Goal: Task Accomplishment & Management: Complete application form

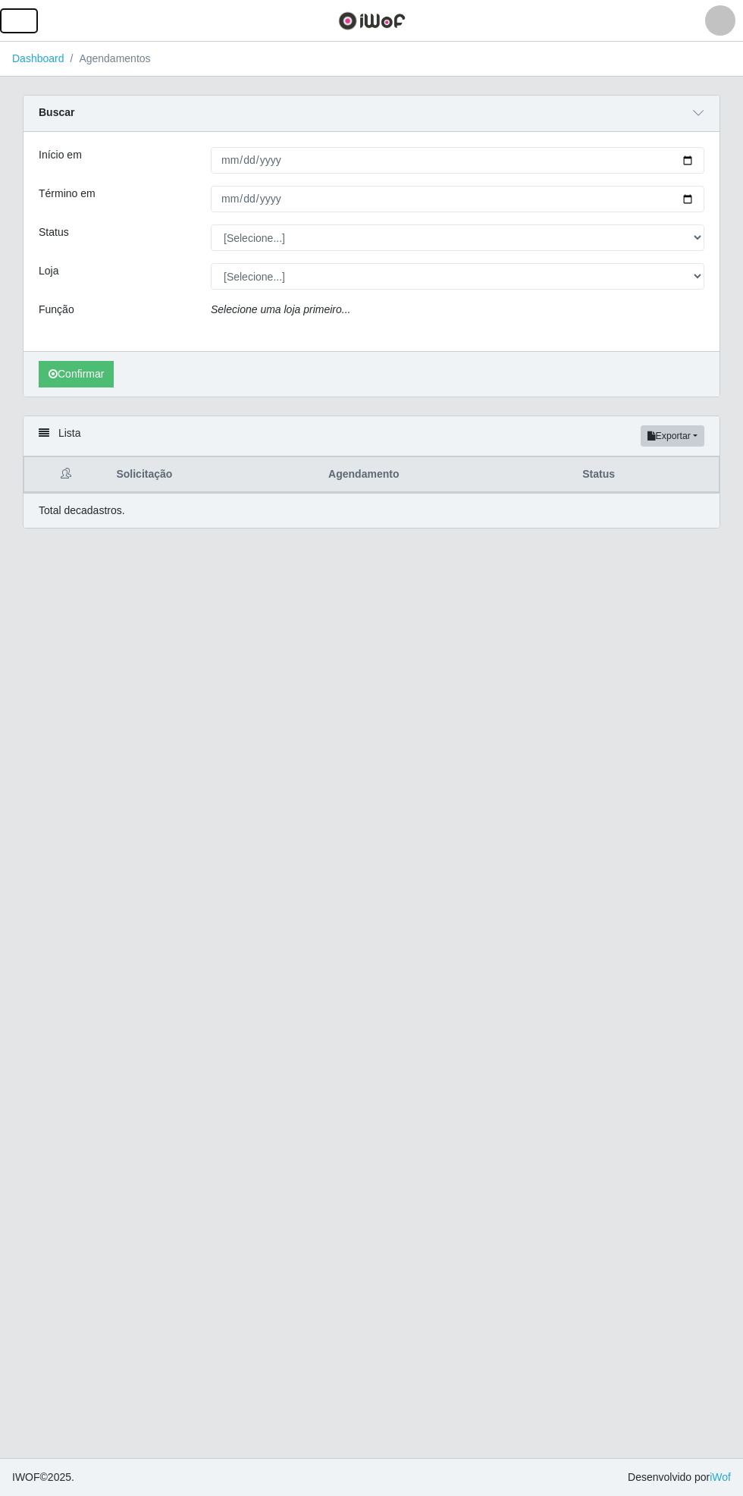
click at [12, 18] on span "button" at bounding box center [19, 20] width 20 height 17
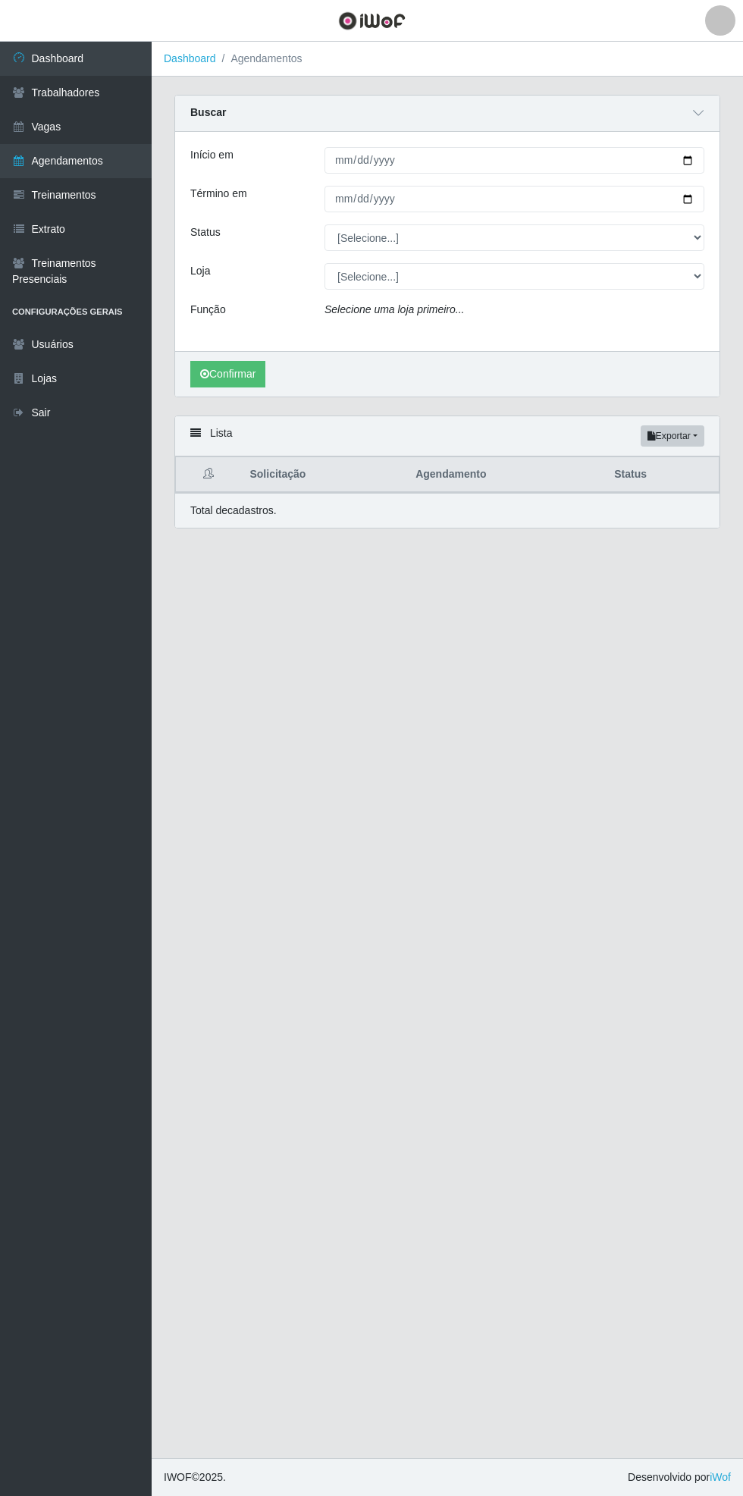
click at [120, 129] on link "Vagas" at bounding box center [76, 127] width 152 height 34
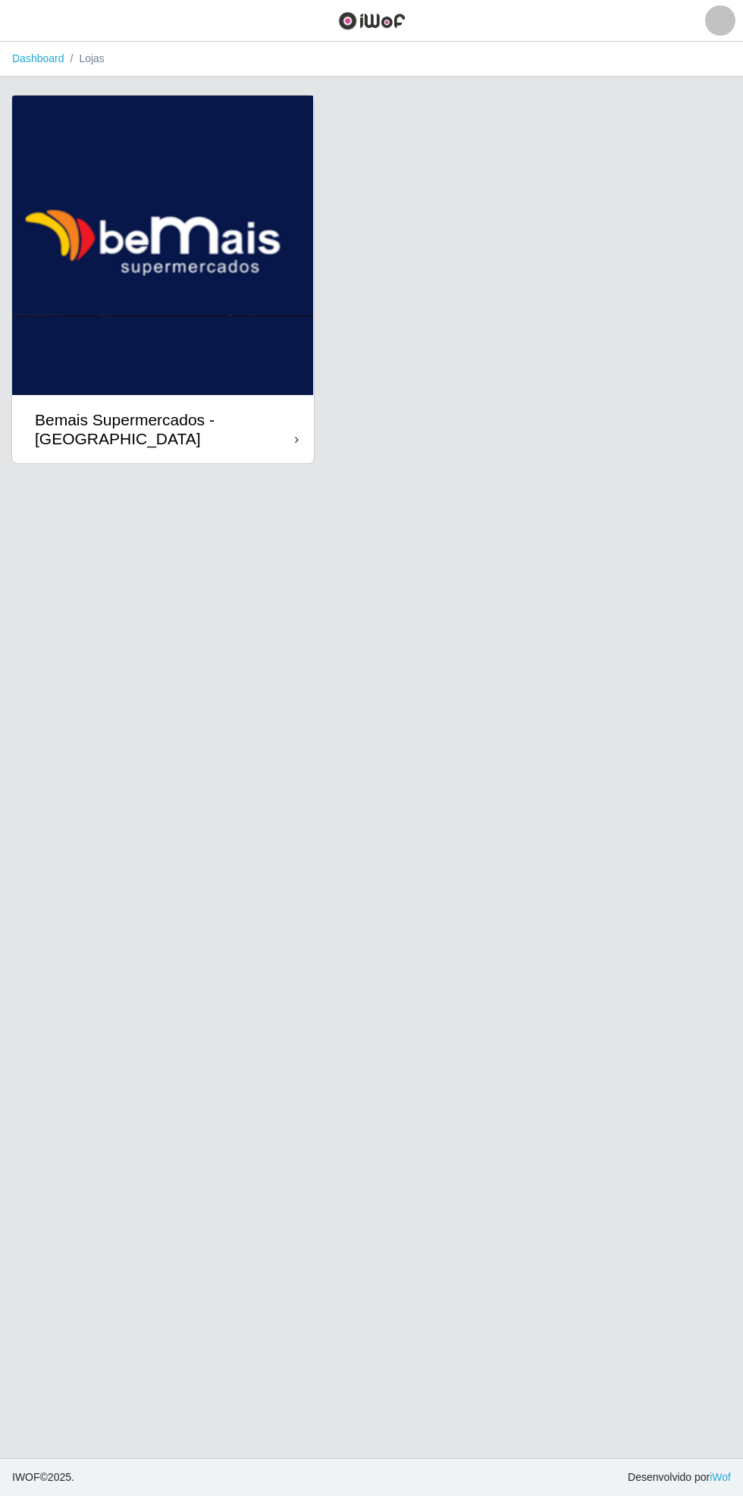
click at [286, 426] on div "Bemais Supermercados - [GEOGRAPHIC_DATA]" at bounding box center [165, 429] width 260 height 38
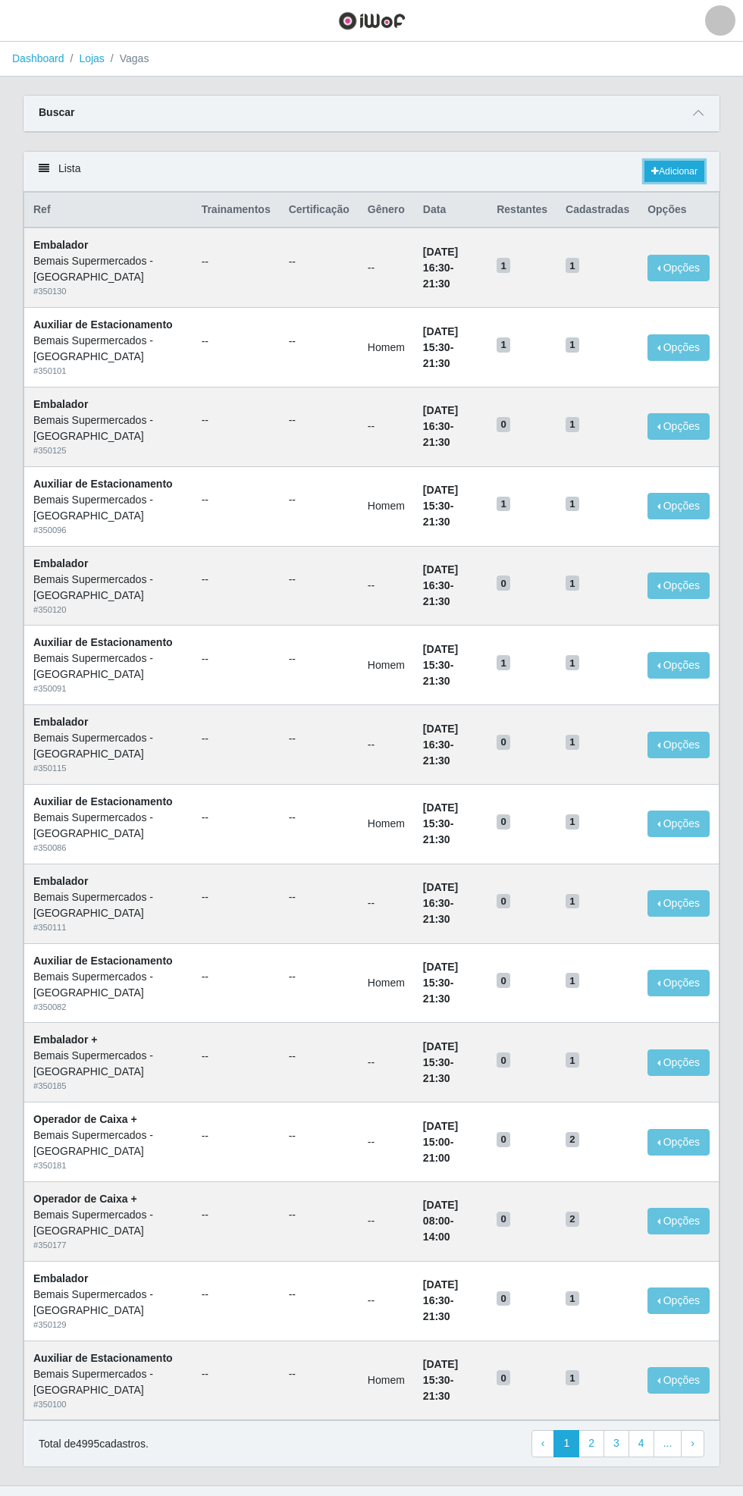
click at [677, 173] on link "Adicionar" at bounding box center [675, 171] width 60 height 21
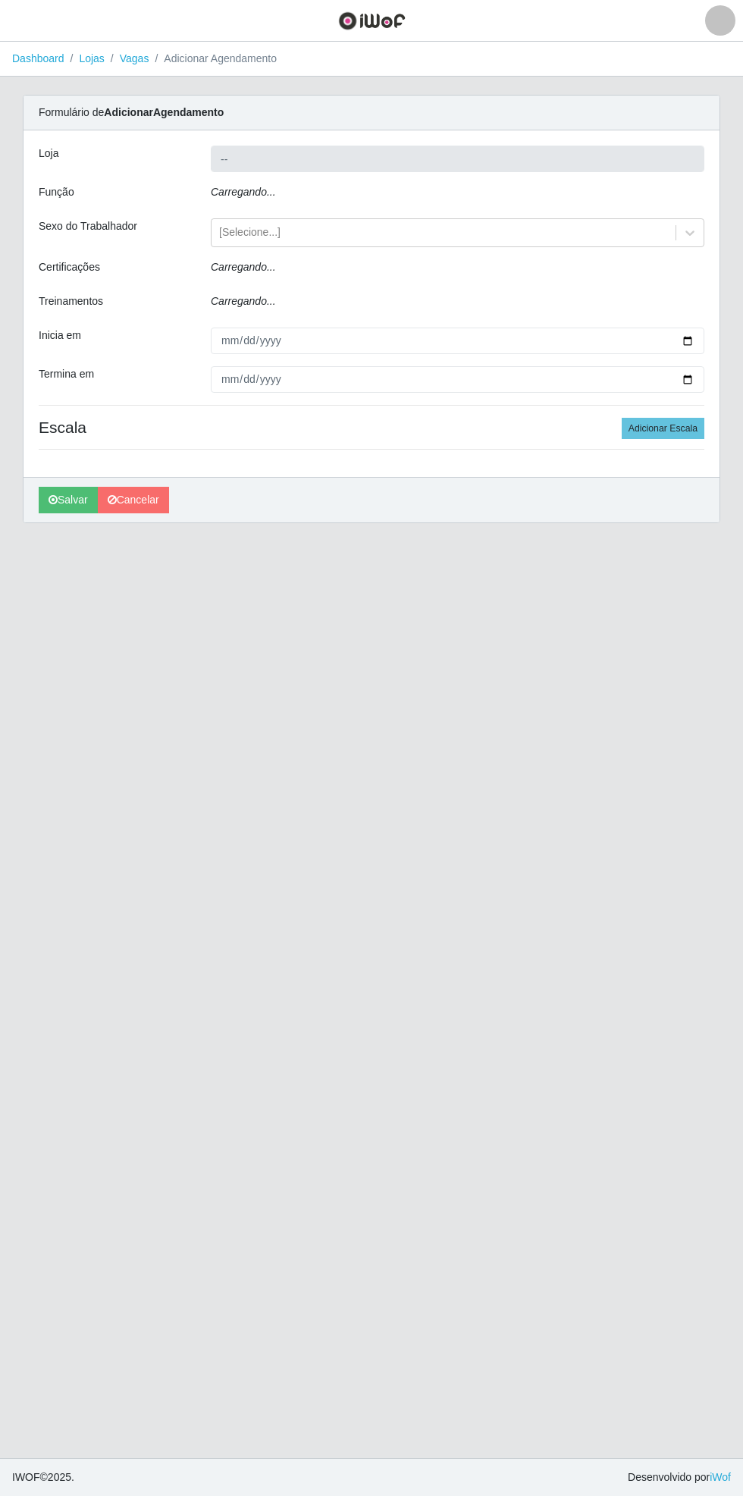
type input "Bemais Supermercados - [GEOGRAPHIC_DATA]"
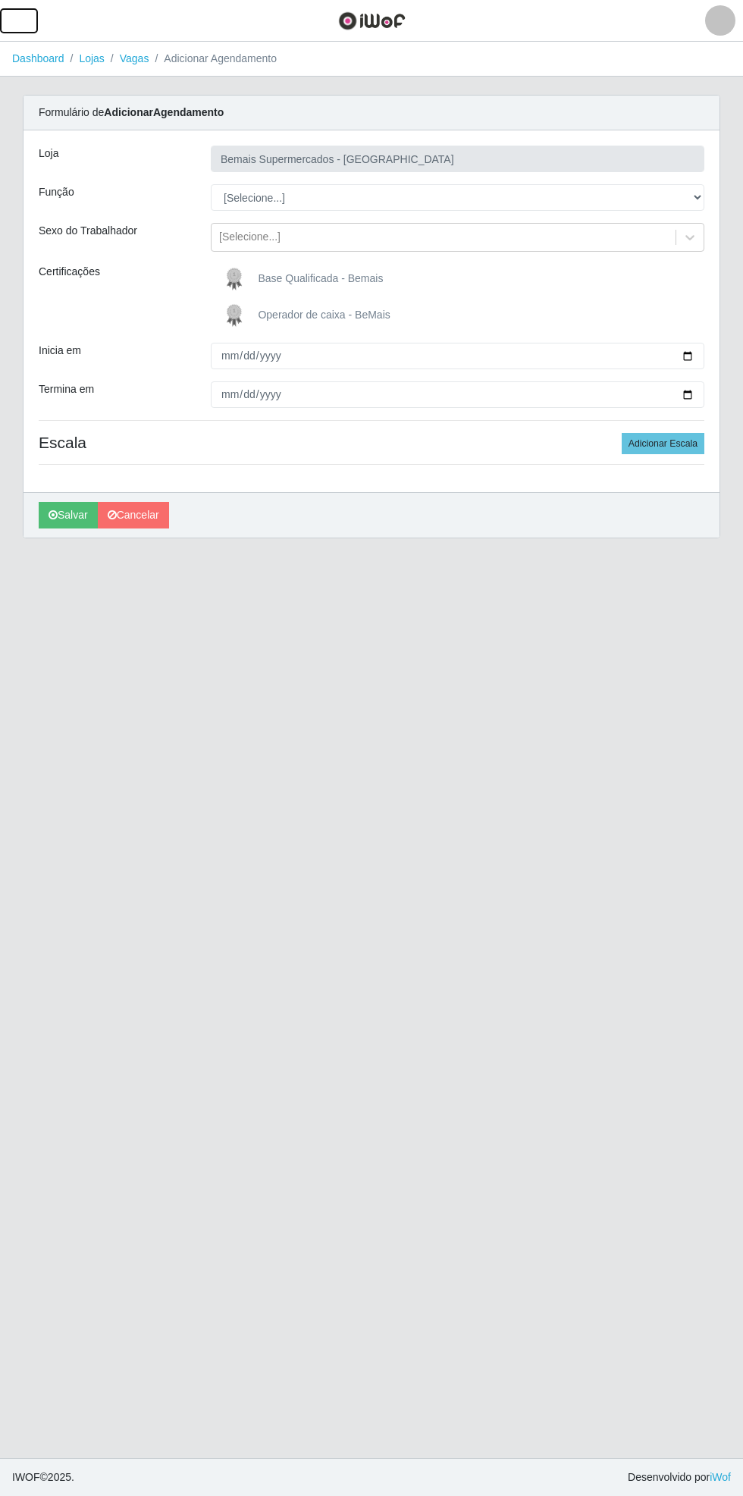
click at [36, 20] on button "button" at bounding box center [19, 20] width 38 height 25
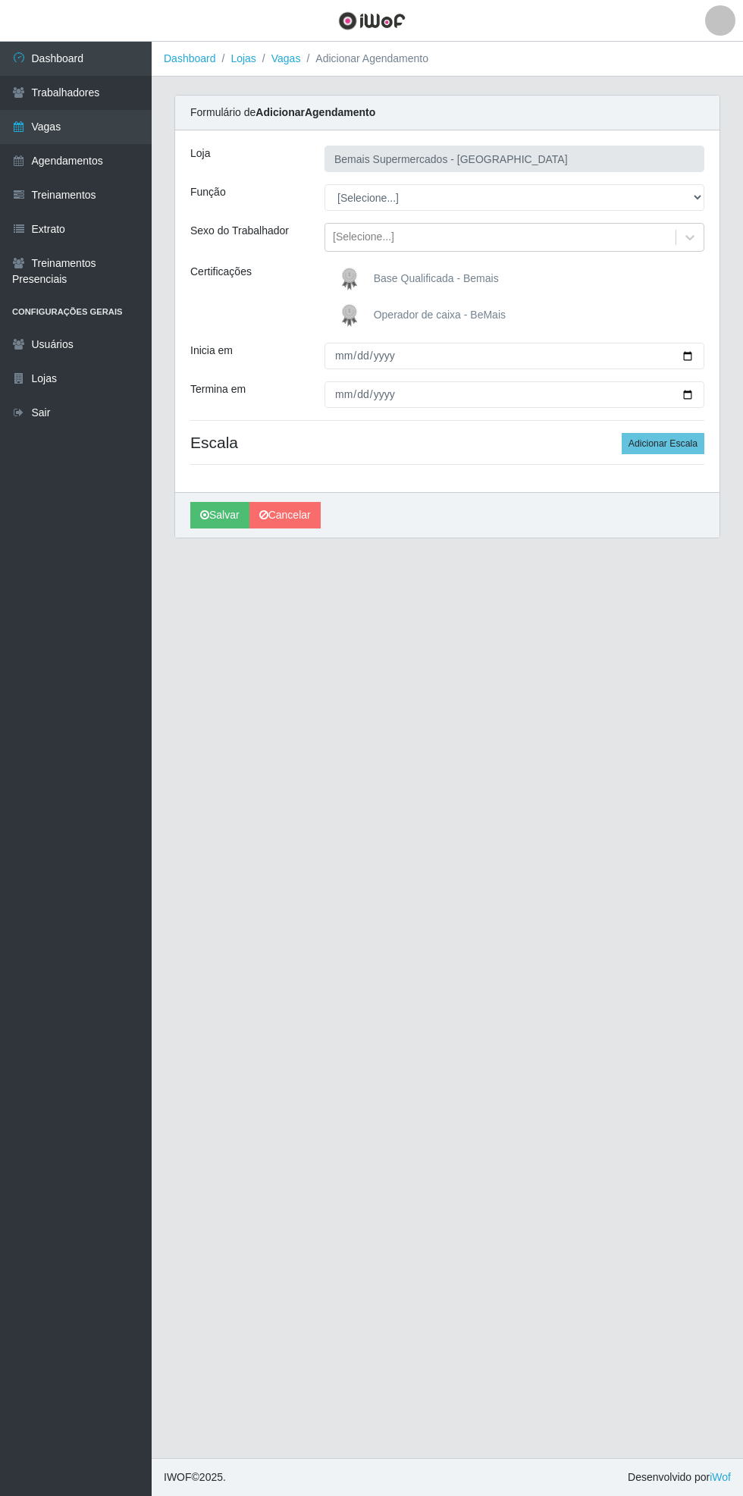
click at [116, 174] on link "Agendamentos" at bounding box center [76, 161] width 152 height 34
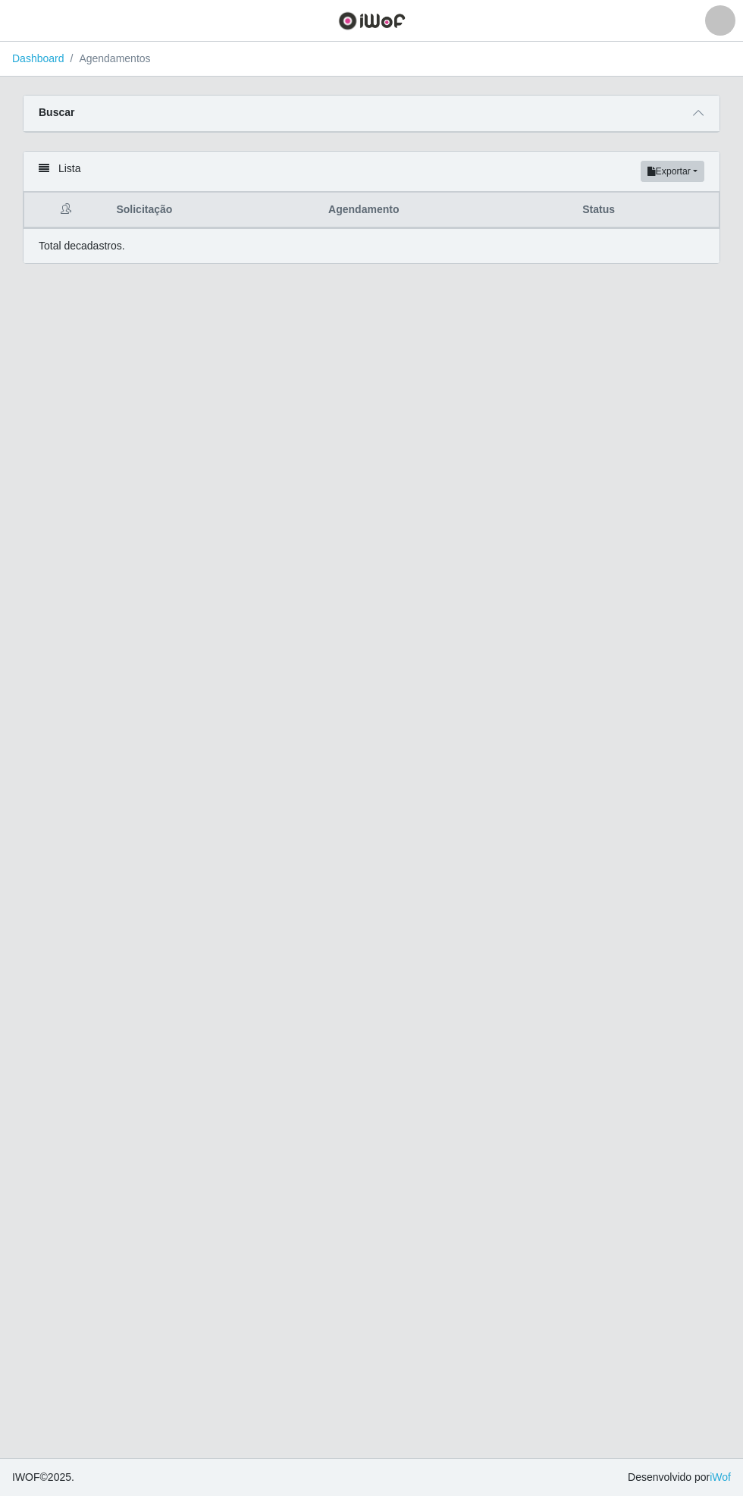
click at [706, 114] on span at bounding box center [698, 113] width 18 height 17
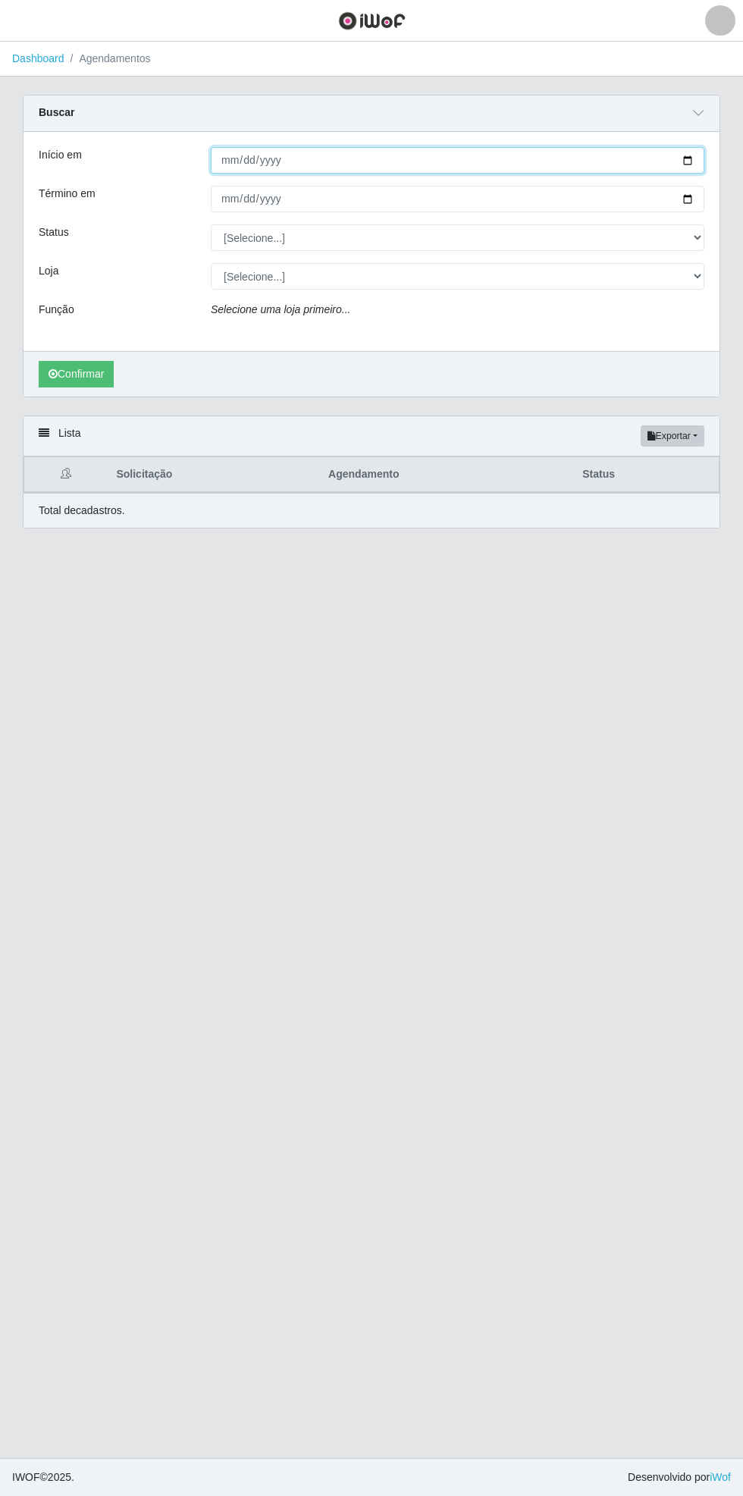
click at [704, 162] on input "Início em" at bounding box center [458, 160] width 494 height 27
type input "[DATE]"
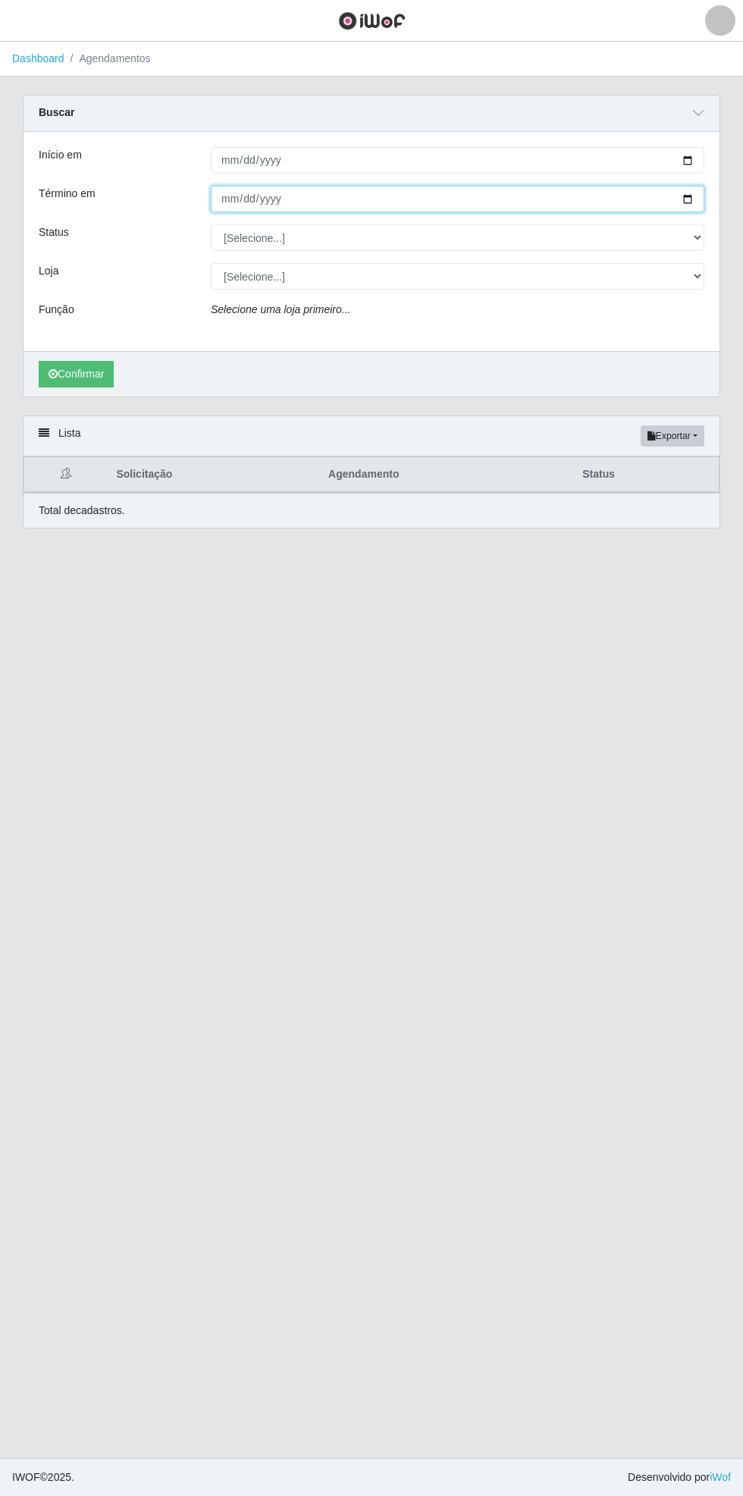
click at [702, 199] on input "Término em" at bounding box center [458, 199] width 494 height 27
type input "[DATE]"
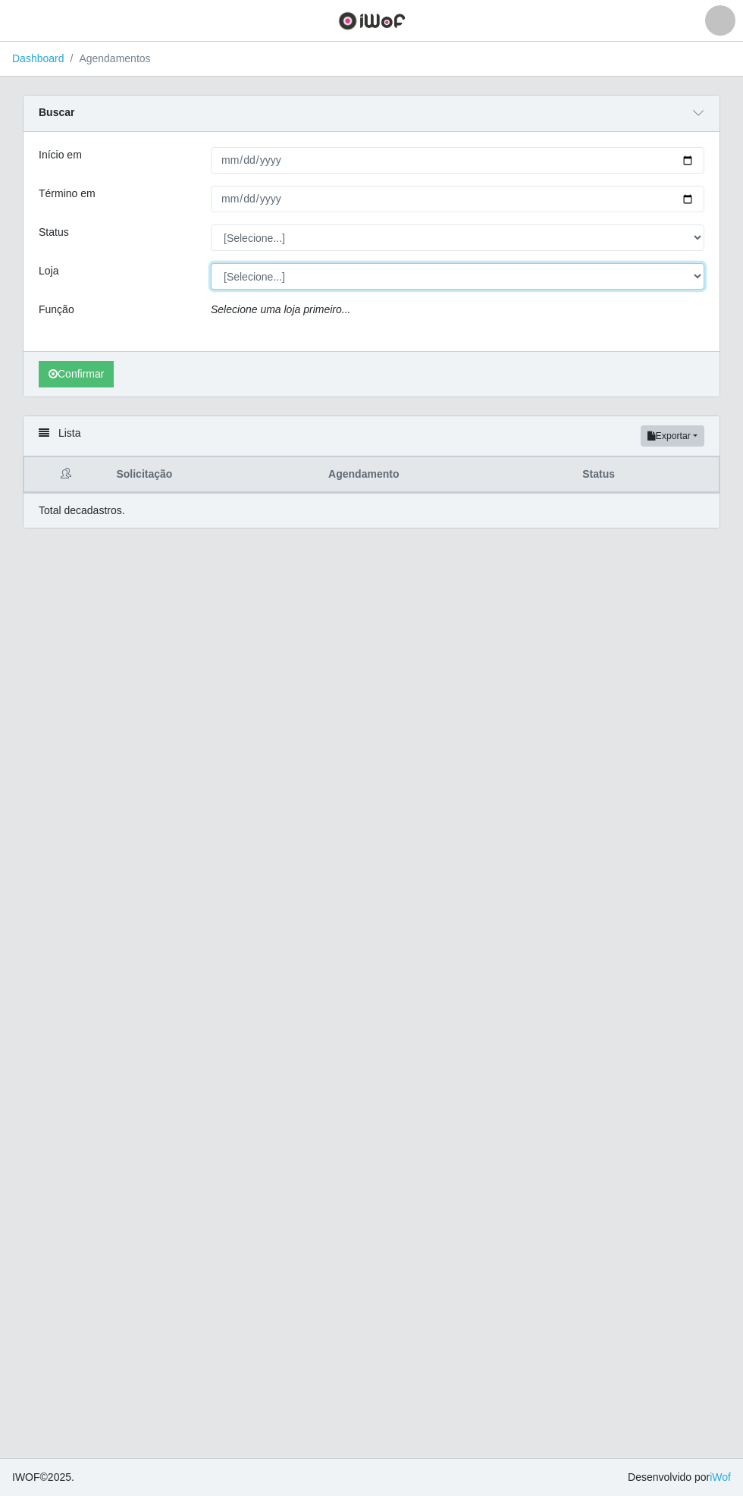
click at [699, 275] on select "[Selecione...] Bemais Supermercados - [GEOGRAPHIC_DATA]" at bounding box center [458, 276] width 494 height 27
select select "250"
click at [211, 263] on select "[Selecione...] Bemais Supermercados - [GEOGRAPHIC_DATA]" at bounding box center [458, 276] width 494 height 27
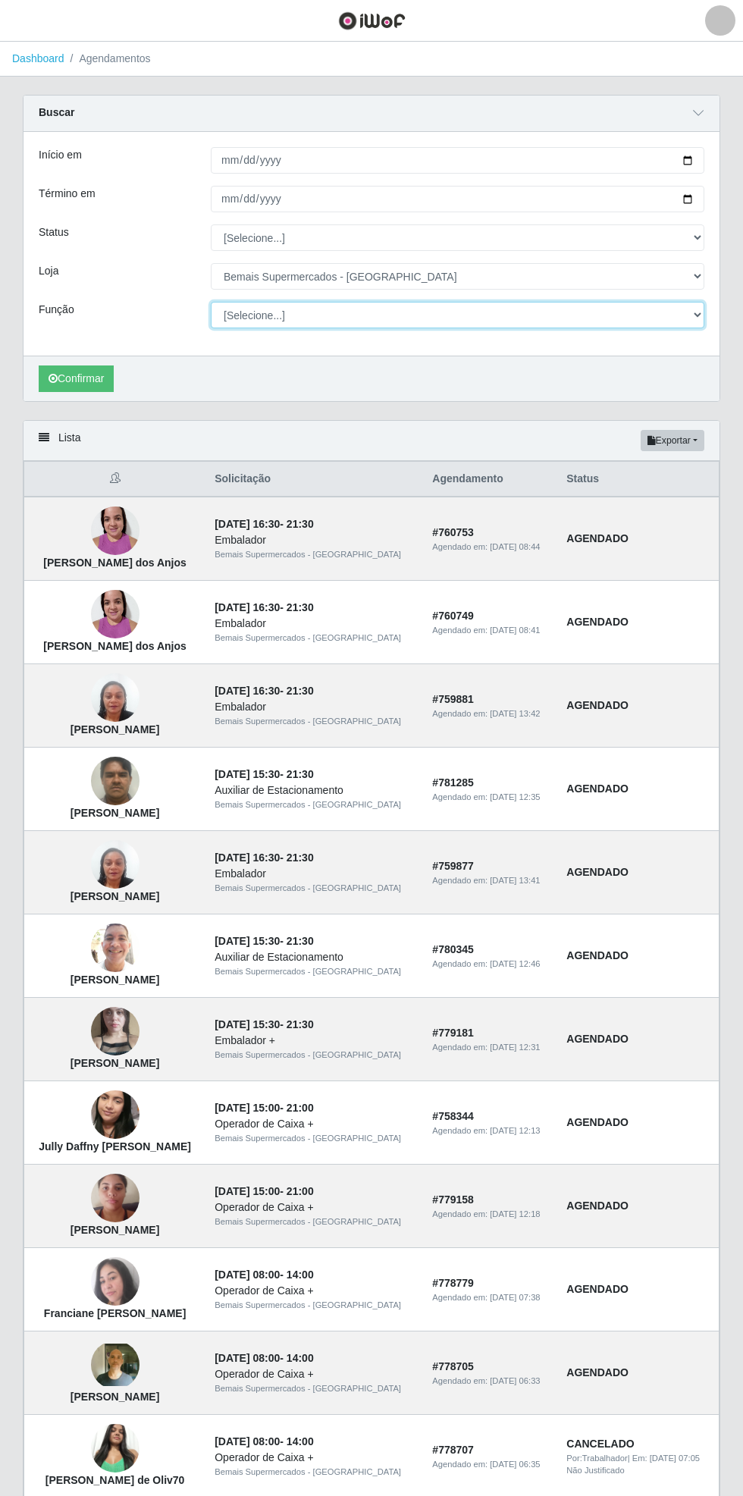
click at [682, 319] on select "[Selecione...] ASG ASG + ASG ++ Auxiliar de Estacionamento Auxiliar de Estacion…" at bounding box center [458, 315] width 494 height 27
select select "1"
click at [211, 302] on select "[Selecione...] ASG ASG + ASG ++ Auxiliar de Estacionamento Auxiliar de Estacion…" at bounding box center [458, 315] width 494 height 27
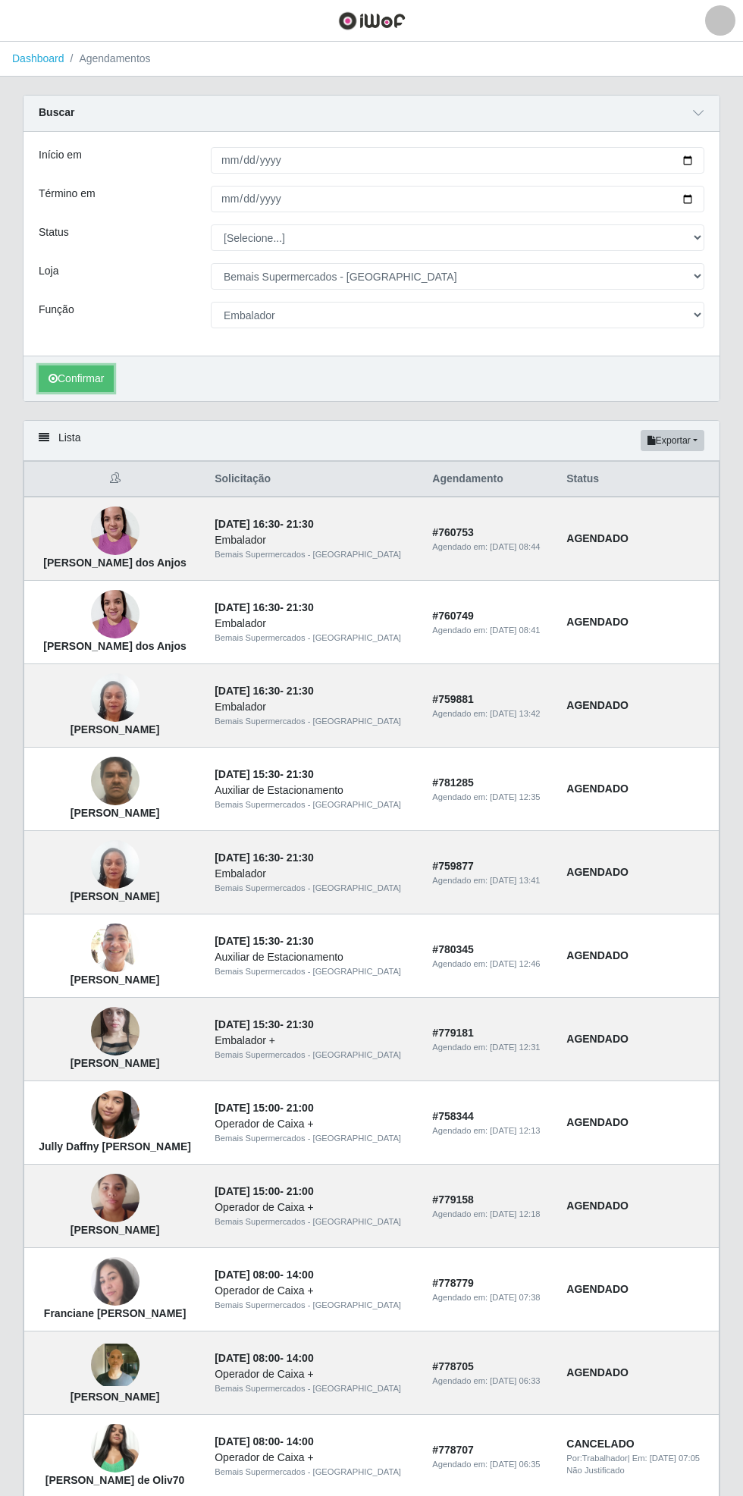
click at [74, 377] on button "Confirmar" at bounding box center [76, 379] width 75 height 27
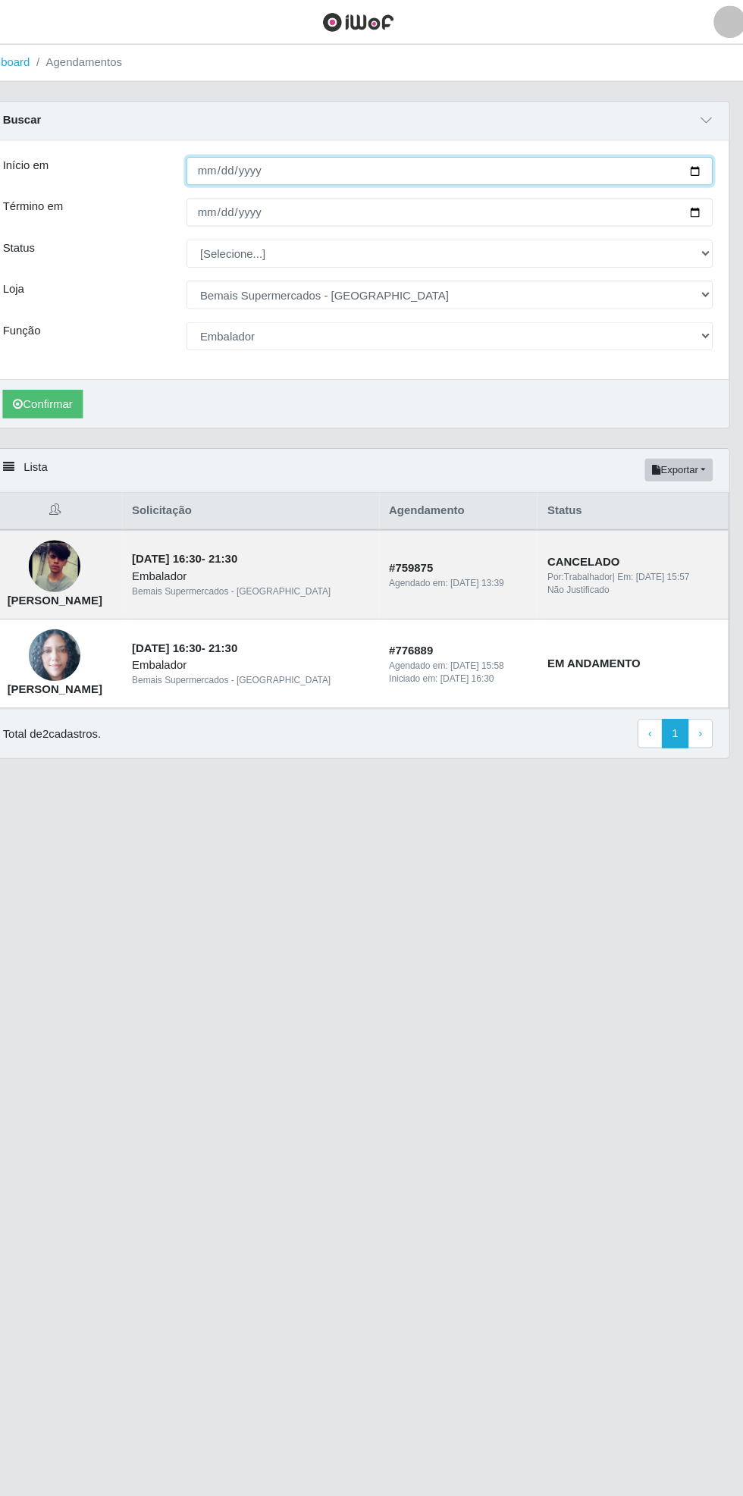
click at [703, 155] on input "[DATE]" at bounding box center [458, 160] width 494 height 27
type input "[DATE]"
click at [702, 203] on input "[DATE]" at bounding box center [458, 199] width 494 height 27
type input "[DATE]"
click at [77, 377] on button "Confirmar" at bounding box center [76, 379] width 75 height 27
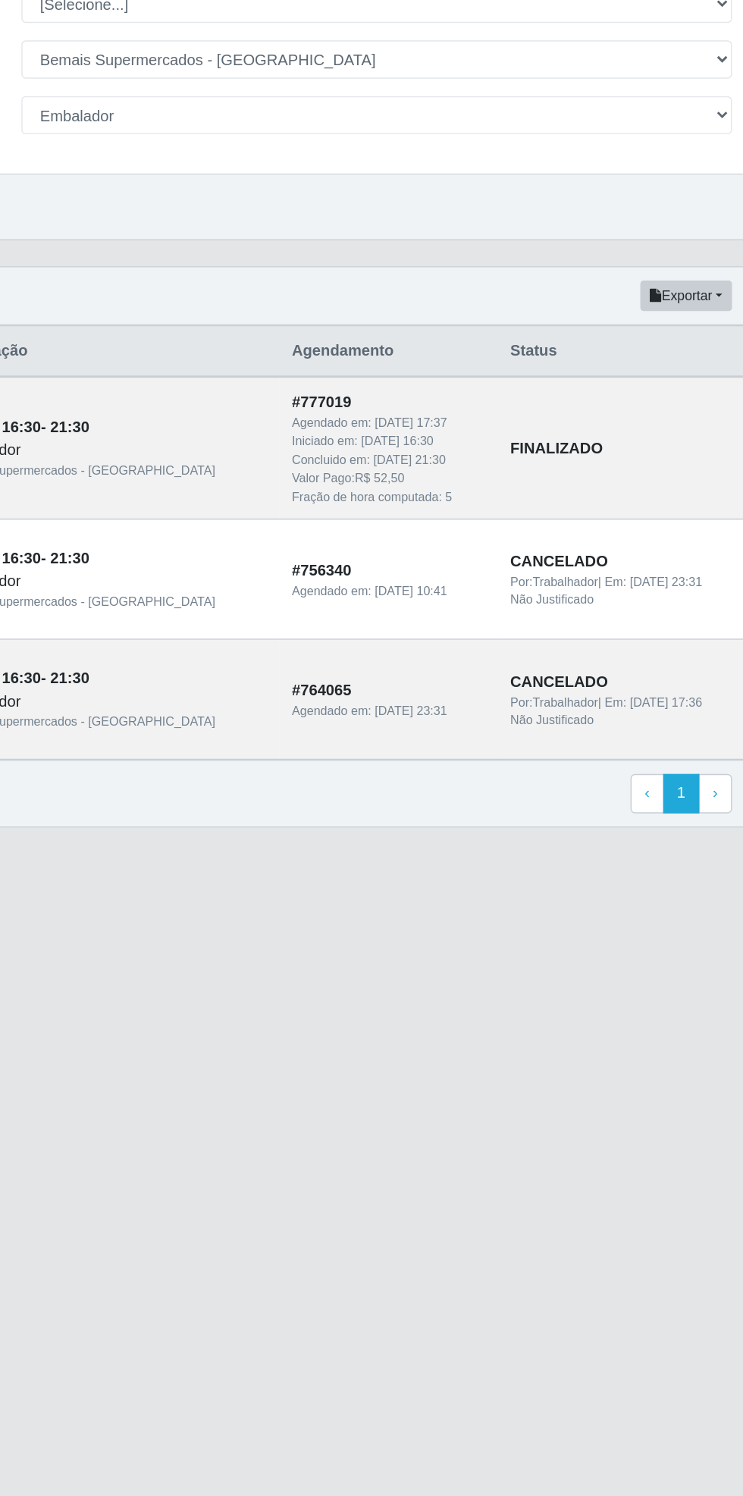
click at [501, 1008] on main "Dashboard Agendamentos Carregando... Buscar Início em [DATE] Término em [DATE] …" at bounding box center [371, 750] width 743 height 1417
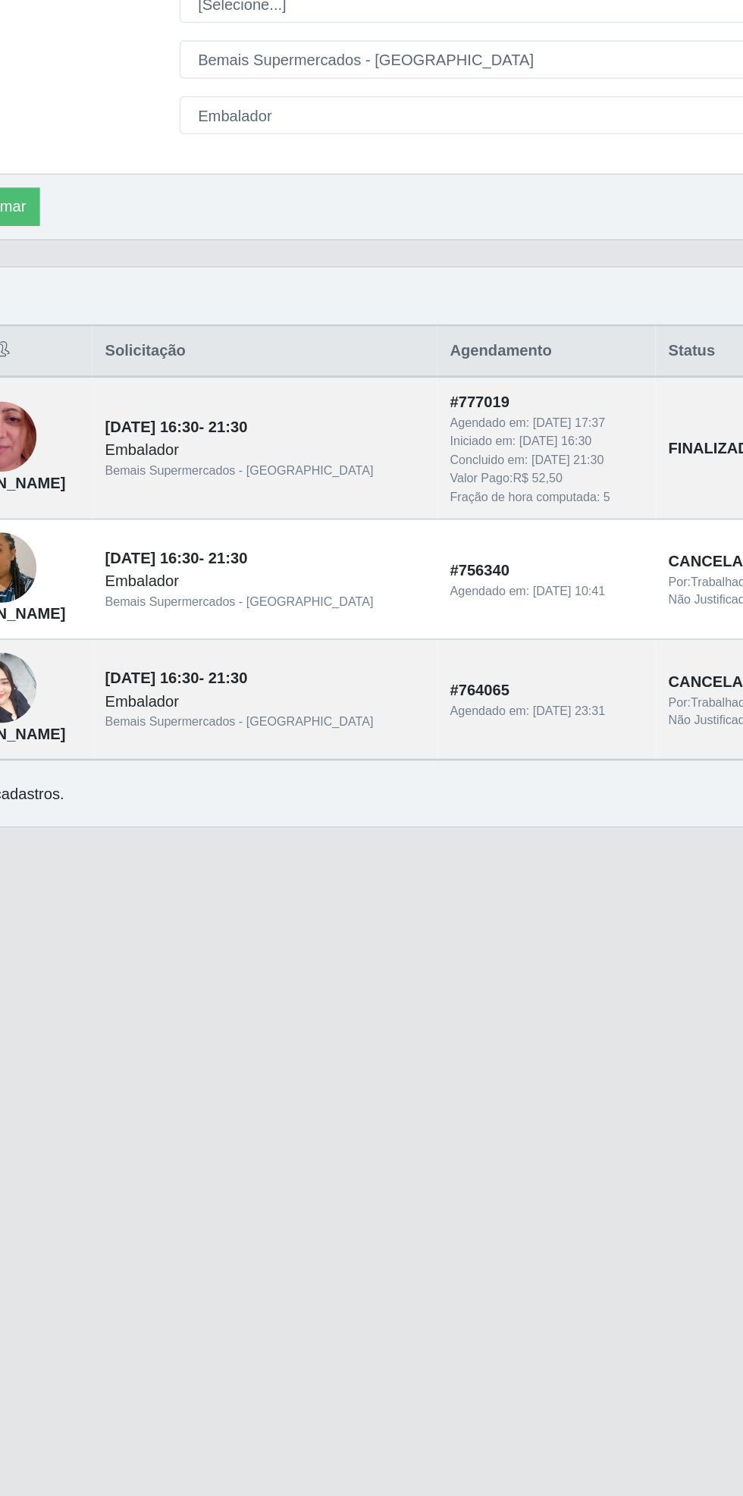
click at [428, 919] on main "Dashboard Agendamentos Carregando... Buscar Início em [DATE] Término em [DATE] …" at bounding box center [371, 750] width 743 height 1417
type input "[DATE]"
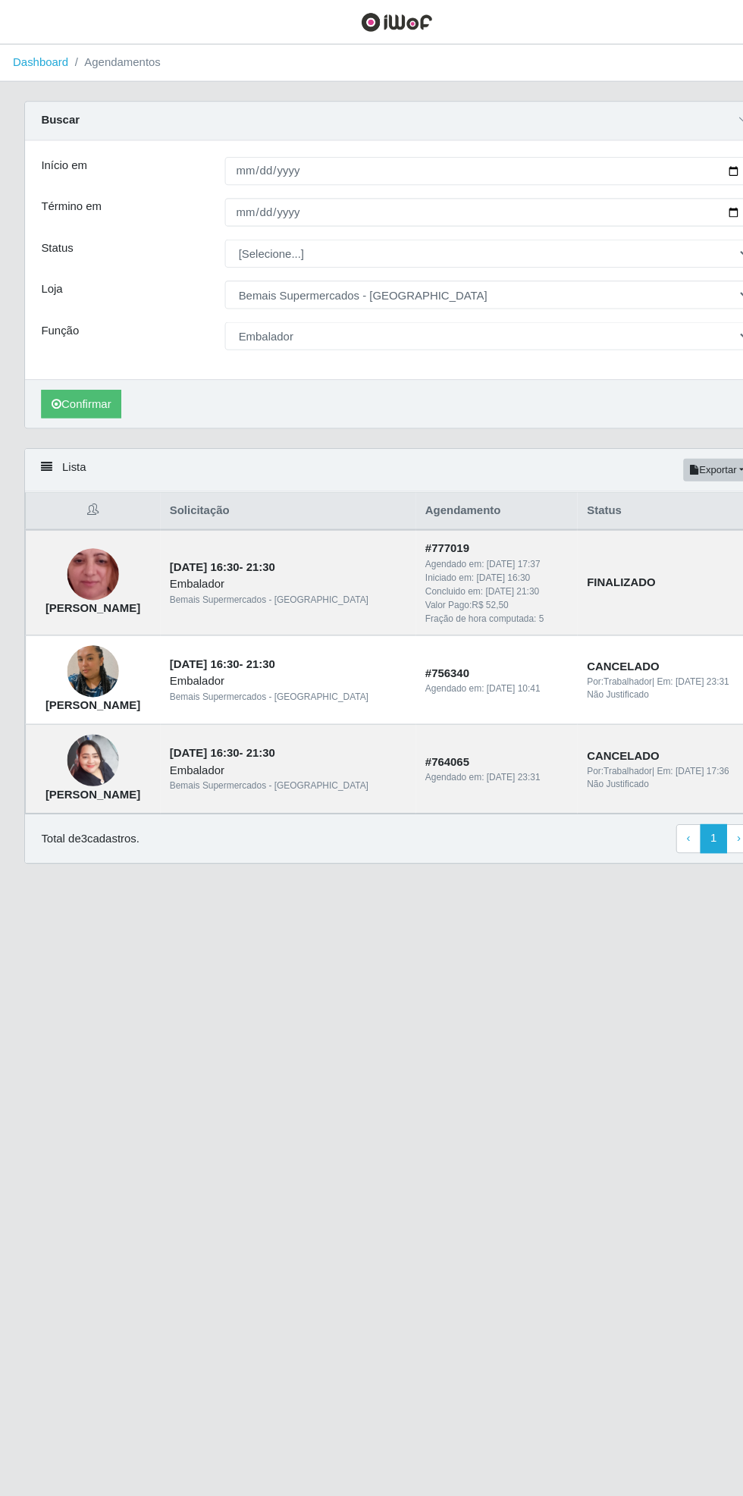
click at [18, 21] on span "button" at bounding box center [19, 20] width 20 height 17
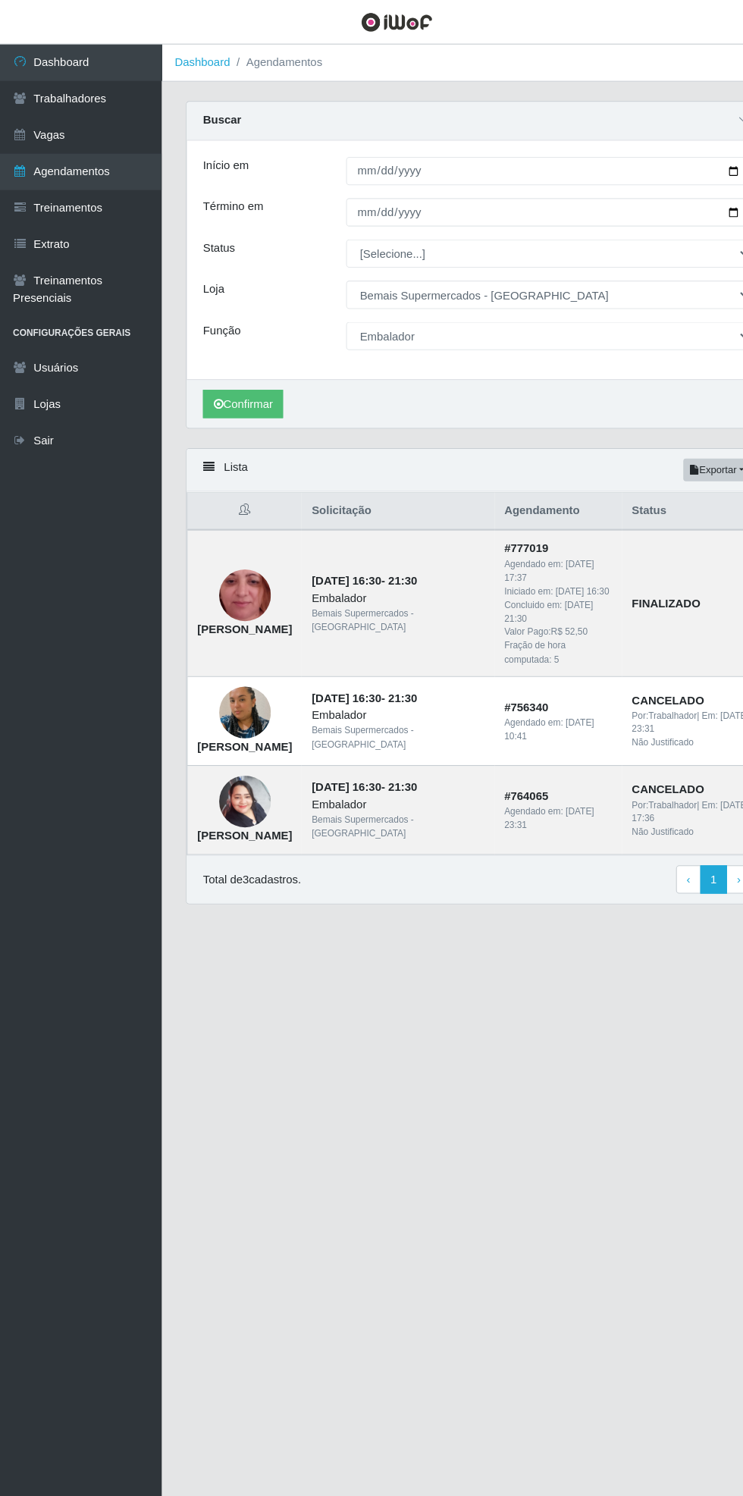
click at [102, 129] on link "Vagas" at bounding box center [76, 127] width 152 height 34
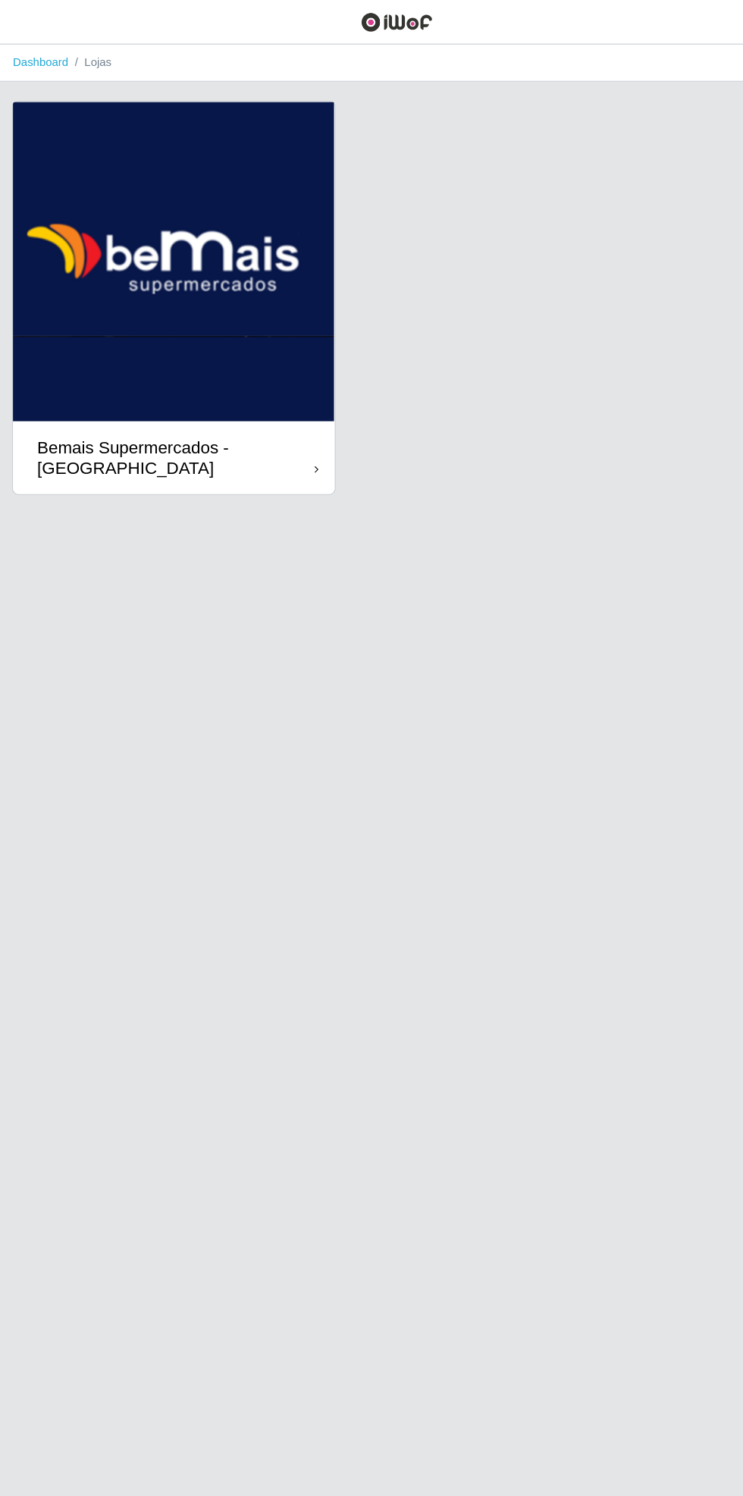
click at [269, 429] on div "Bemais Supermercados - [GEOGRAPHIC_DATA]" at bounding box center [165, 429] width 260 height 38
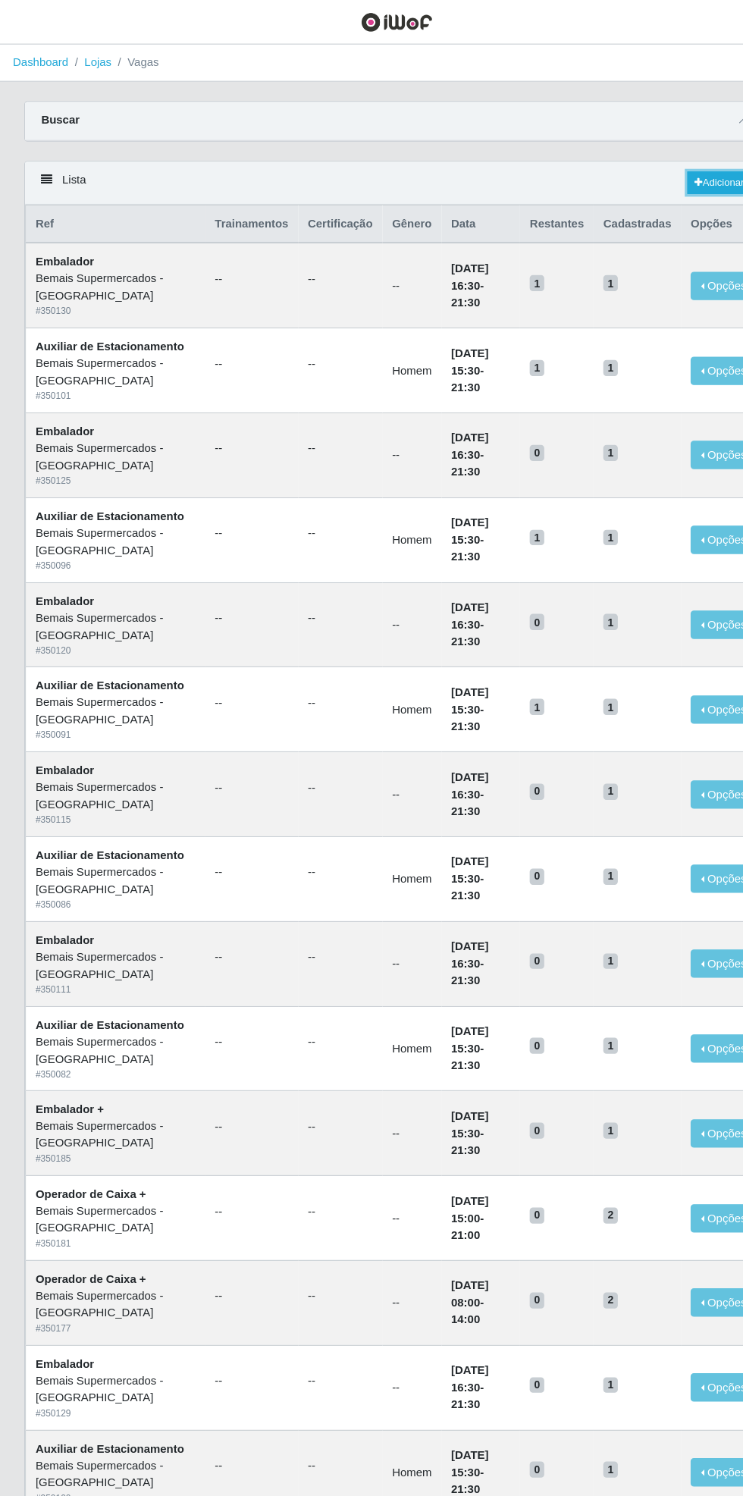
click at [673, 170] on link "Adicionar" at bounding box center [675, 171] width 60 height 21
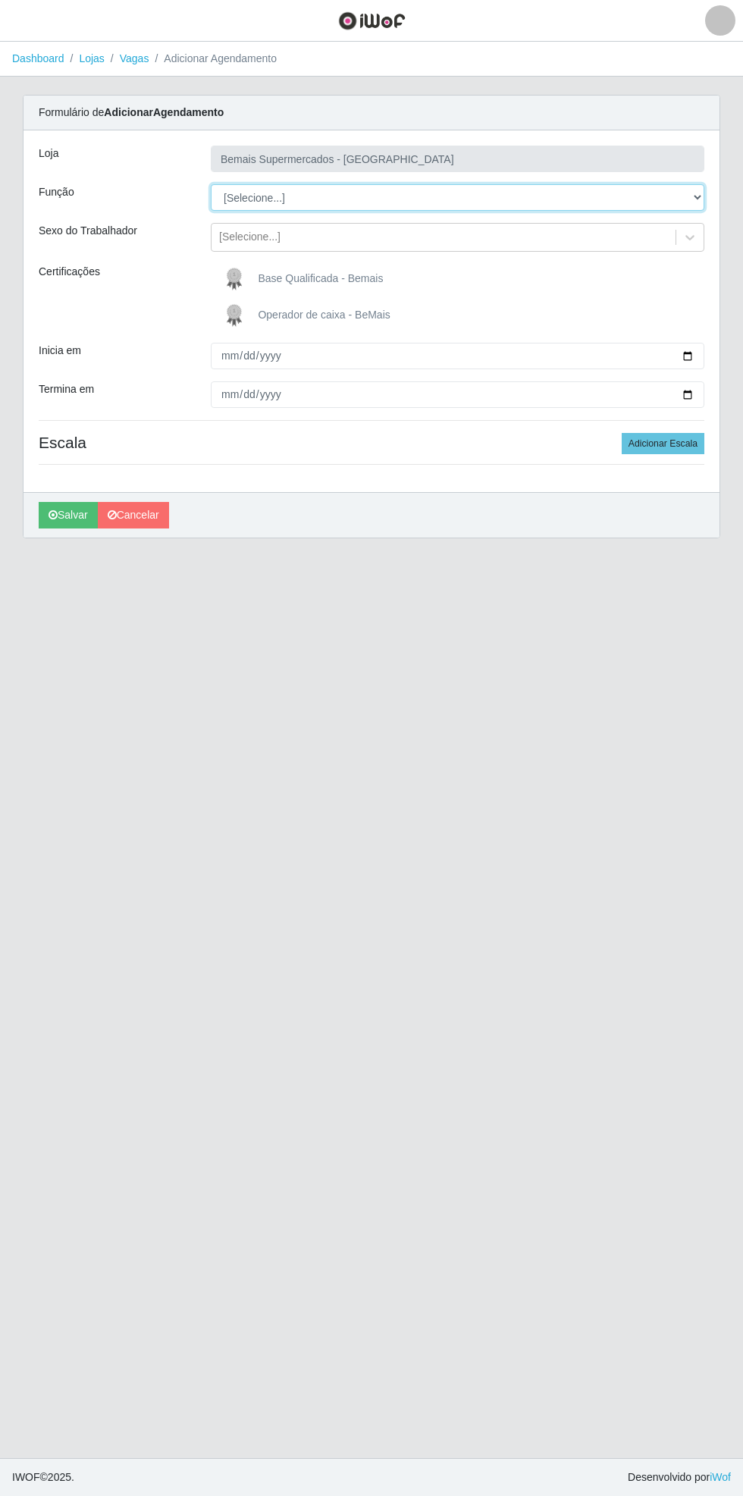
click at [698, 201] on select "[Selecione...] ASG ASG + ASG ++ Auxiliar de Estacionamento Auxiliar de Estacion…" at bounding box center [458, 197] width 494 height 27
select select "1"
click at [211, 184] on select "[Selecione...] ASG ASG + ASG ++ Auxiliar de Estacionamento Auxiliar de Estacion…" at bounding box center [458, 197] width 494 height 27
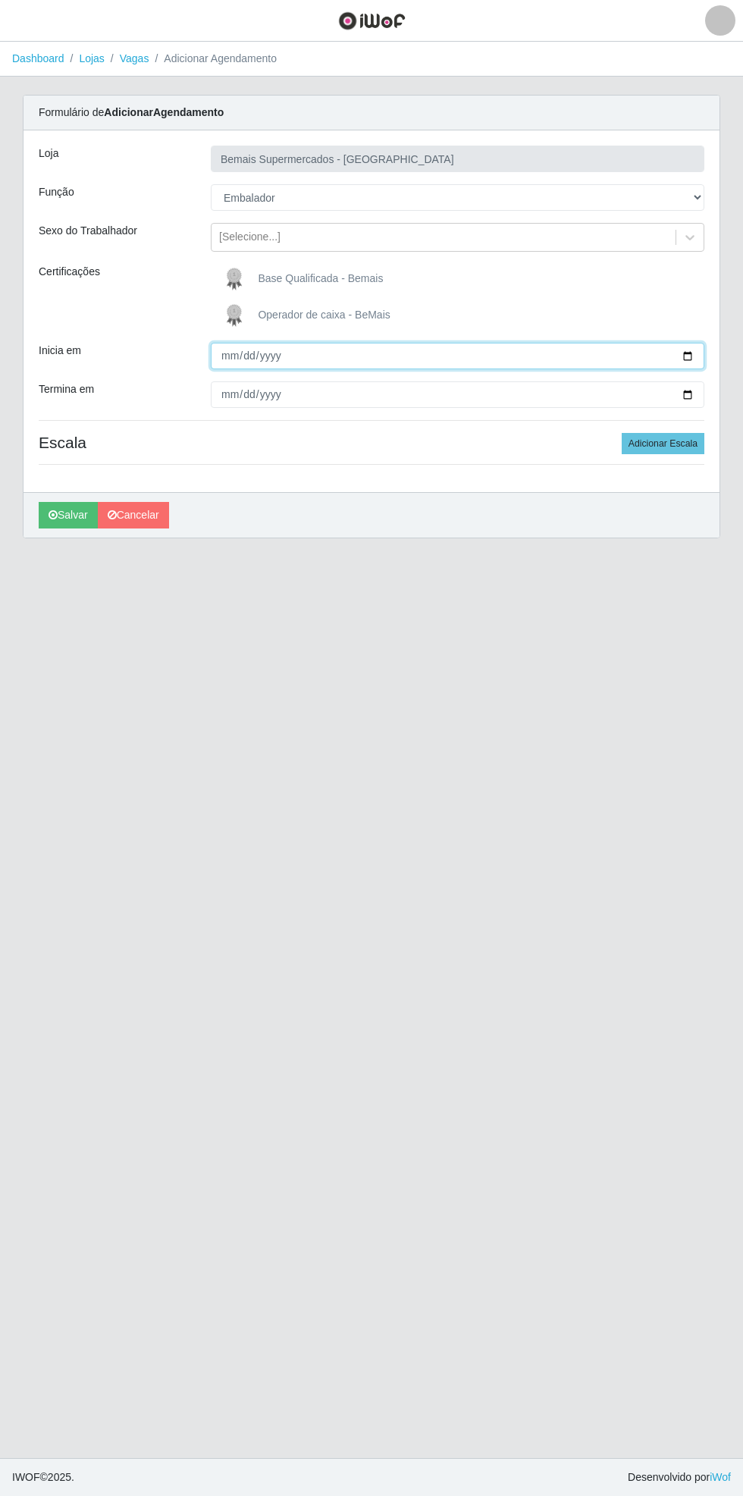
click at [699, 351] on input "Inicia em" at bounding box center [458, 356] width 494 height 27
type input "[DATE]"
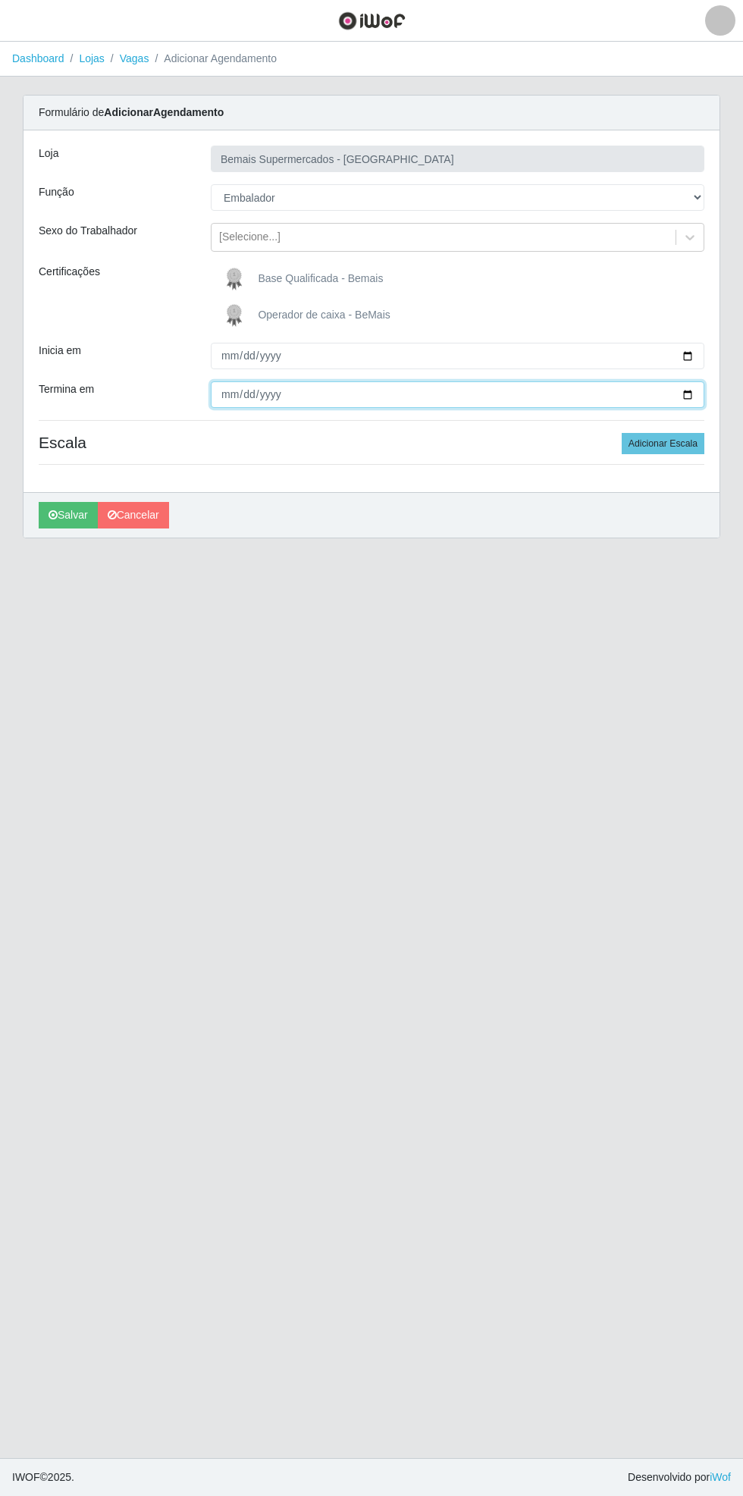
click at [692, 394] on input "Termina em" at bounding box center [458, 395] width 494 height 27
click at [694, 397] on input "[DATE]" at bounding box center [458, 395] width 494 height 27
type input "[DATE]"
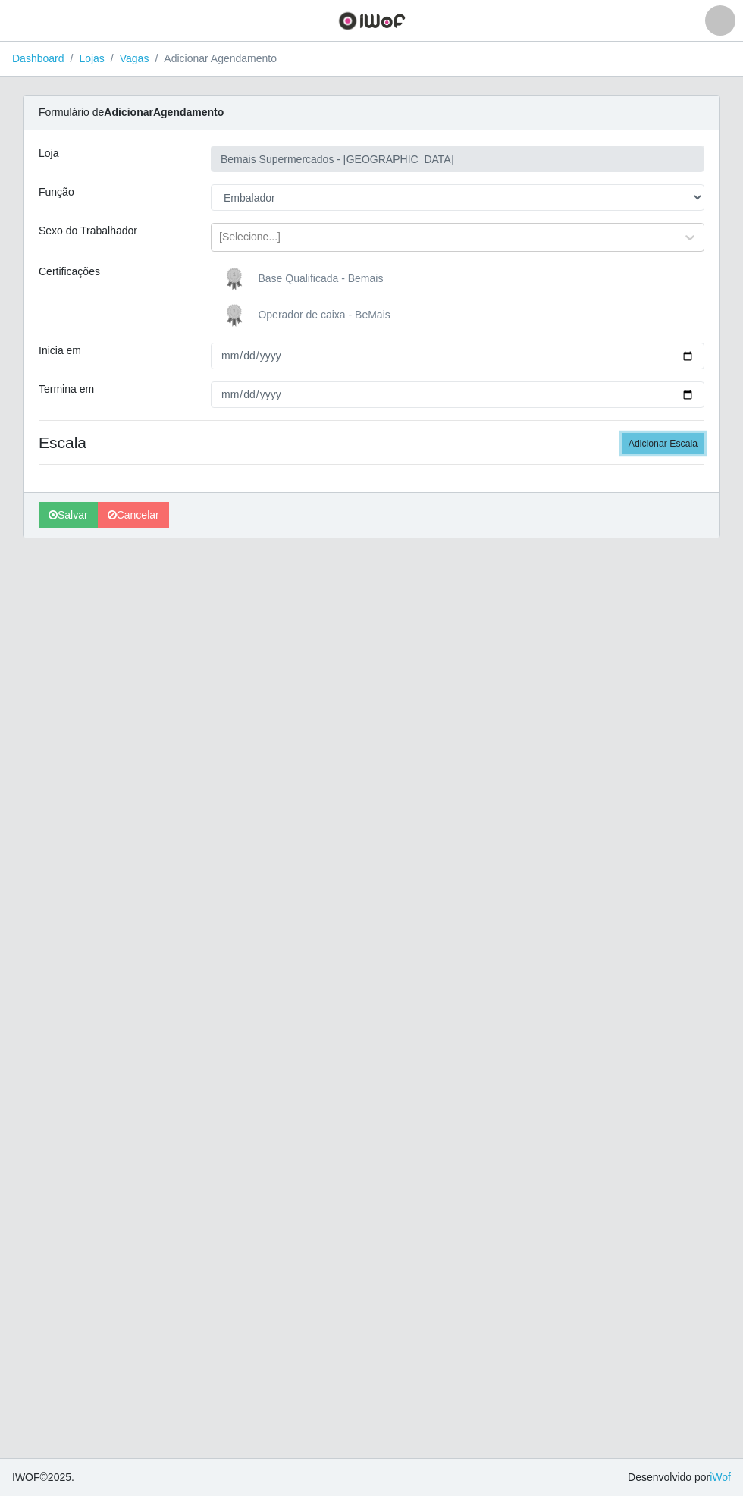
click at [674, 445] on button "Adicionar Escala" at bounding box center [663, 443] width 83 height 21
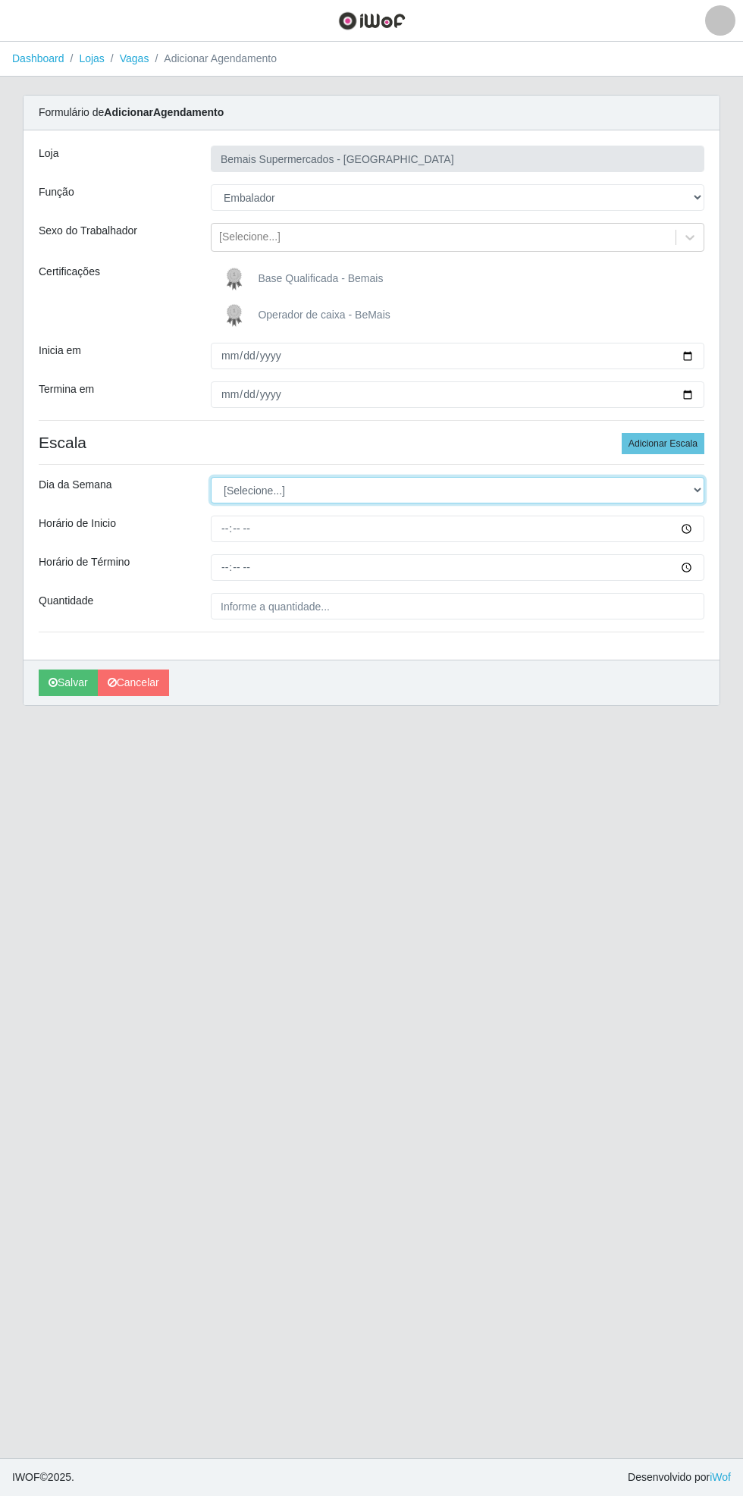
click at [699, 491] on select "[Selecione...] Segunda Terça Quarta Quinta Sexta Sábado Domingo" at bounding box center [458, 490] width 494 height 27
select select "2"
click at [211, 477] on select "[Selecione...] Segunda Terça Quarta Quinta Sexta Sábado Domingo" at bounding box center [458, 490] width 494 height 27
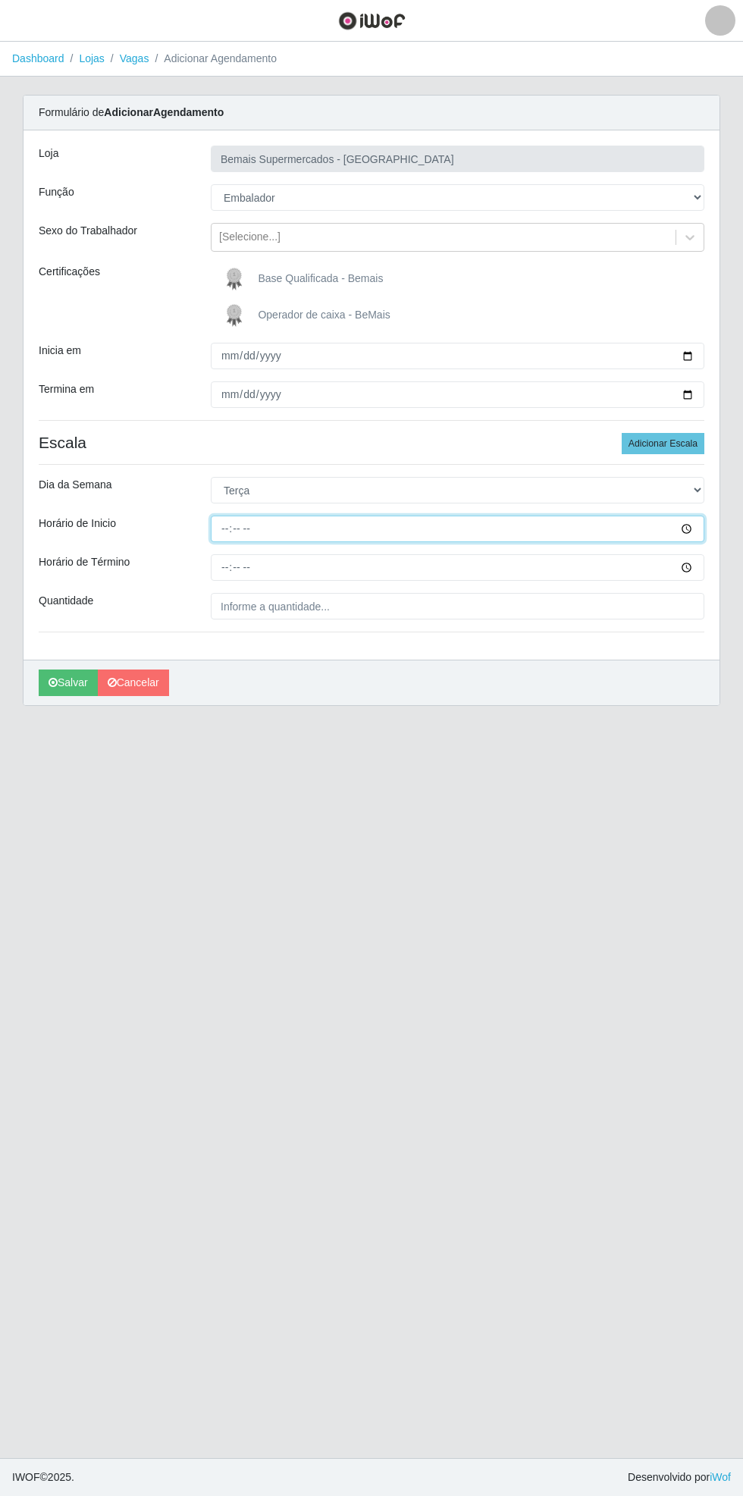
click at [701, 531] on input "Horário de Inicio" at bounding box center [458, 529] width 494 height 27
type input "16:30"
click at [693, 573] on input "Horário de Término" at bounding box center [458, 567] width 494 height 27
type input "21:30"
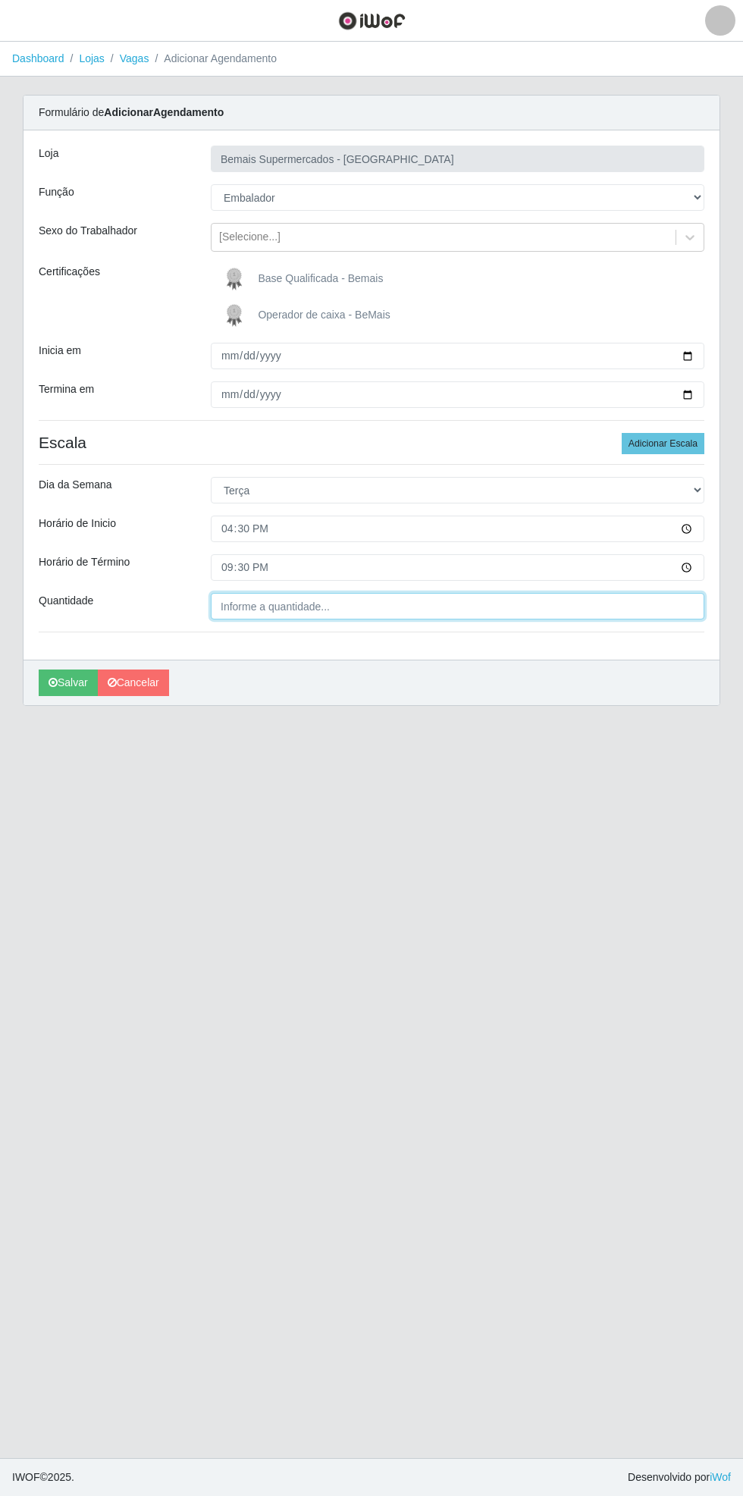
click at [358, 608] on input "Quantidade" at bounding box center [458, 606] width 494 height 27
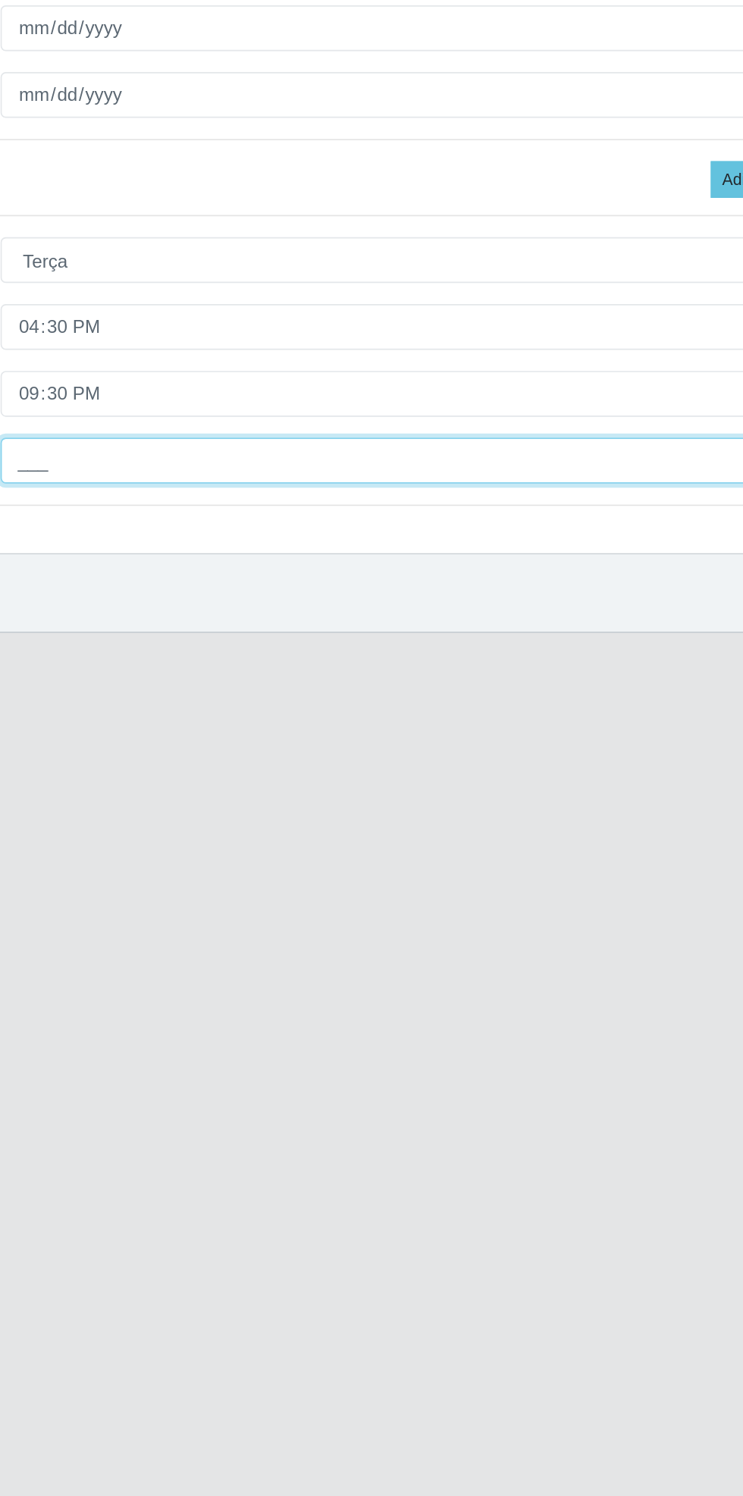
type input "1__"
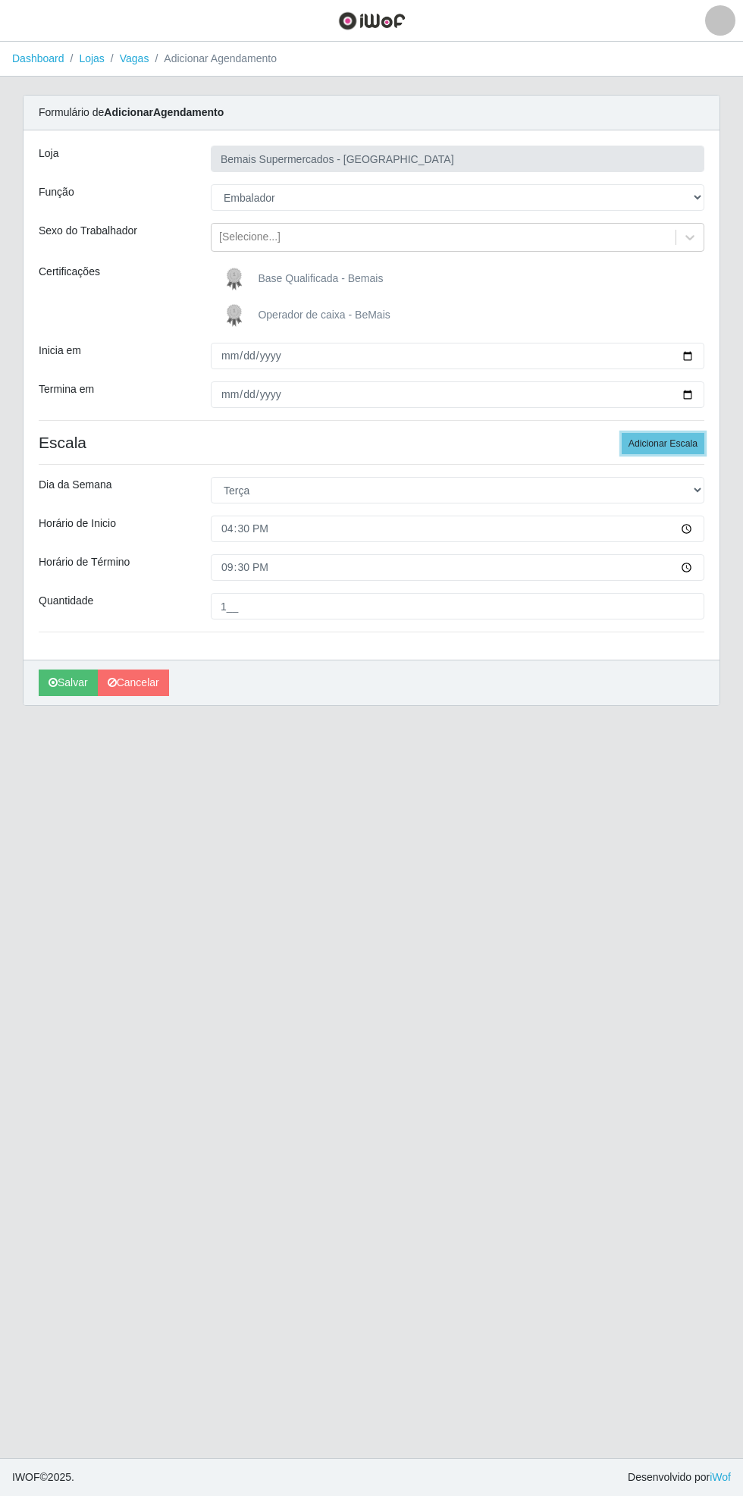
click at [670, 443] on button "Adicionar Escala" at bounding box center [663, 443] width 83 height 21
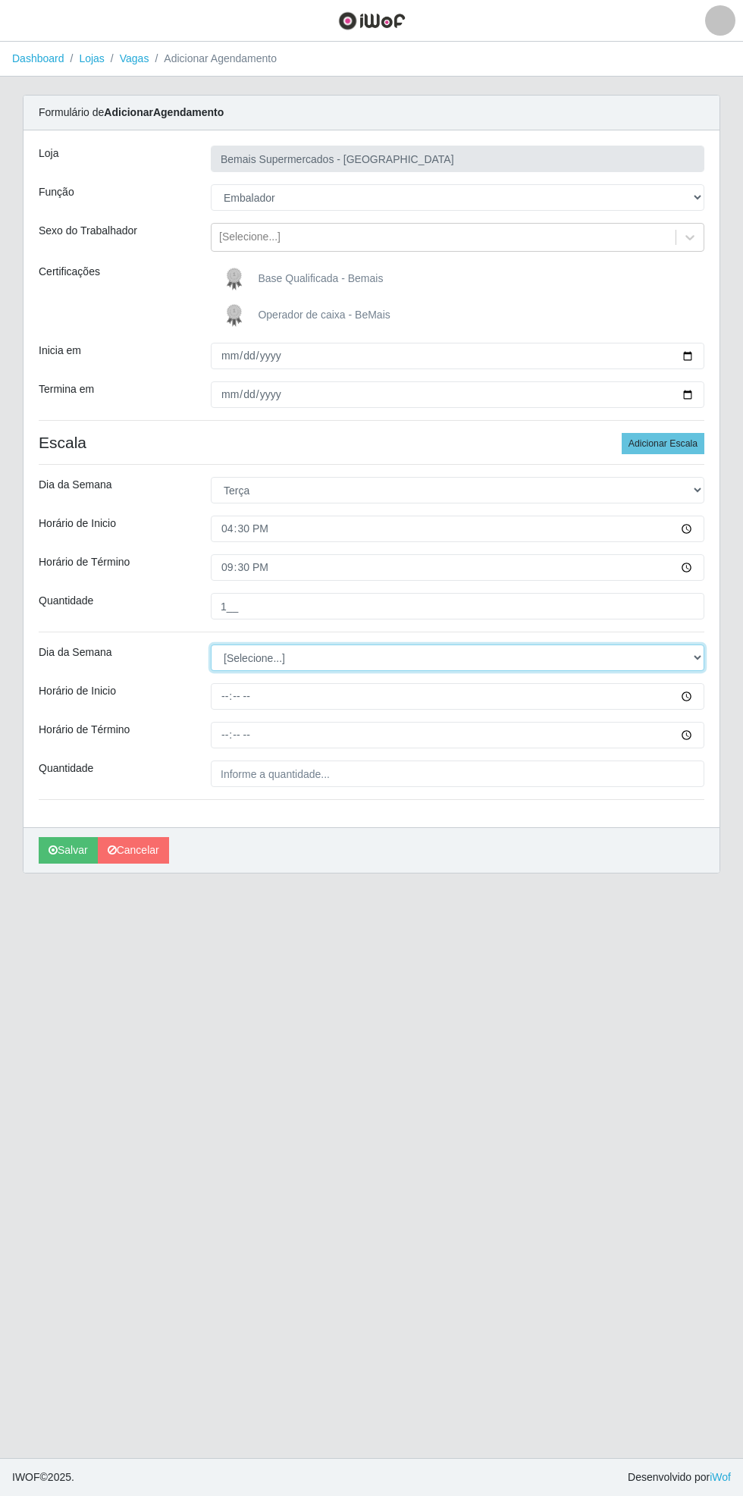
click at [699, 660] on select "[Selecione...] Segunda Terça Quarta Quinta Sexta Sábado Domingo" at bounding box center [458, 658] width 494 height 27
select select "3"
click at [211, 645] on select "[Selecione...] Segunda Terça Quarta Quinta Sexta Sábado Domingo" at bounding box center [458, 658] width 494 height 27
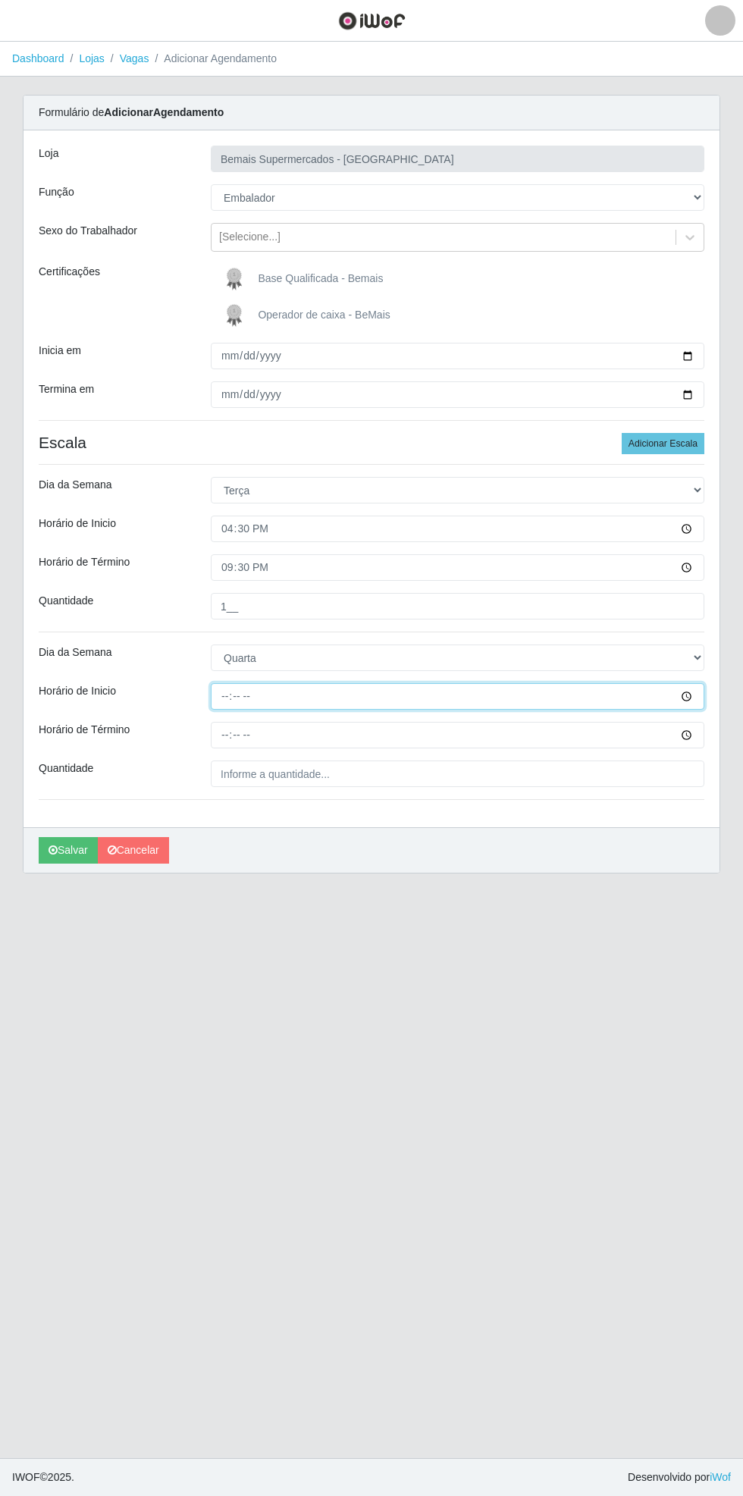
click at [689, 705] on input "Horário de Inicio" at bounding box center [458, 696] width 494 height 27
type input "16:30"
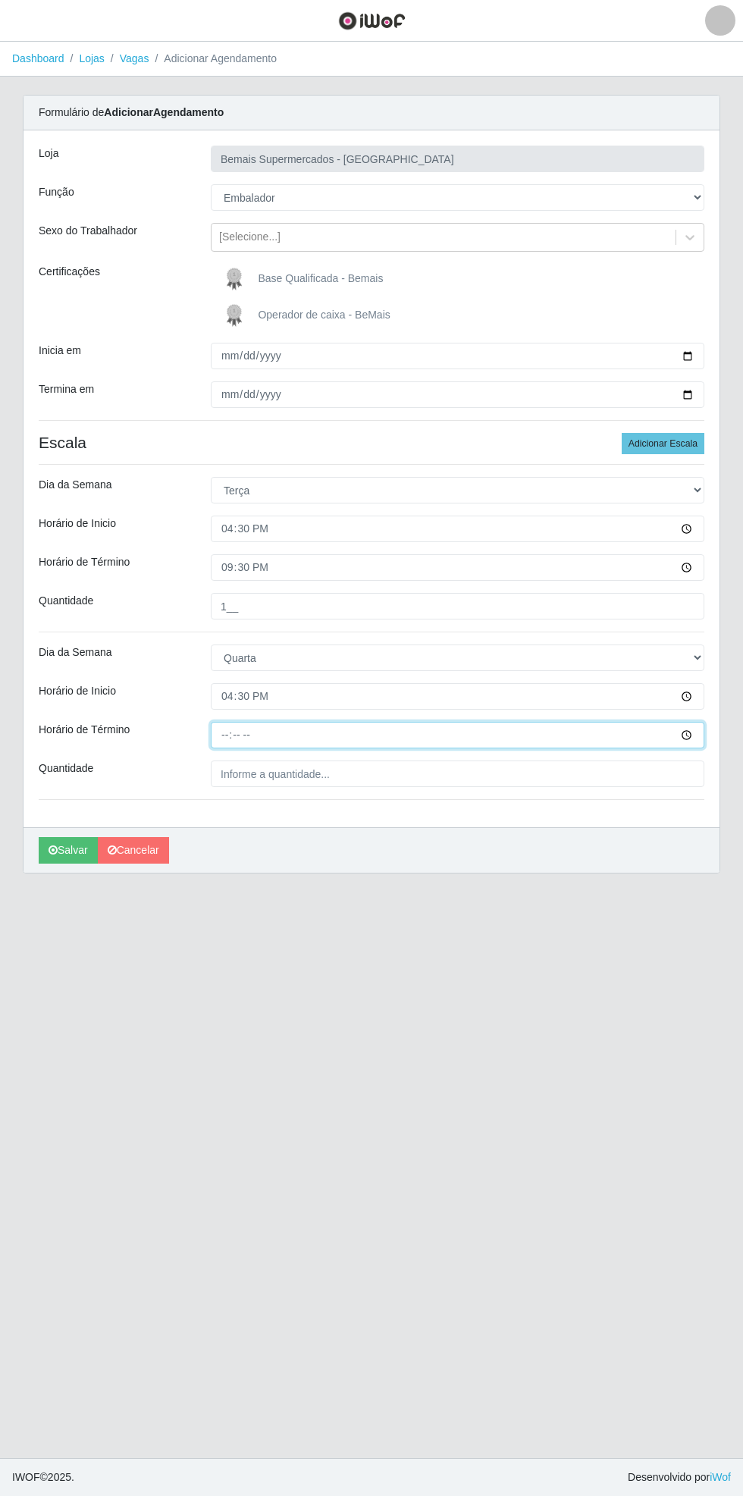
click at [690, 744] on input "Horário de Término" at bounding box center [458, 735] width 494 height 27
type input "21:30"
click at [401, 779] on input "Quantidade" at bounding box center [458, 774] width 494 height 27
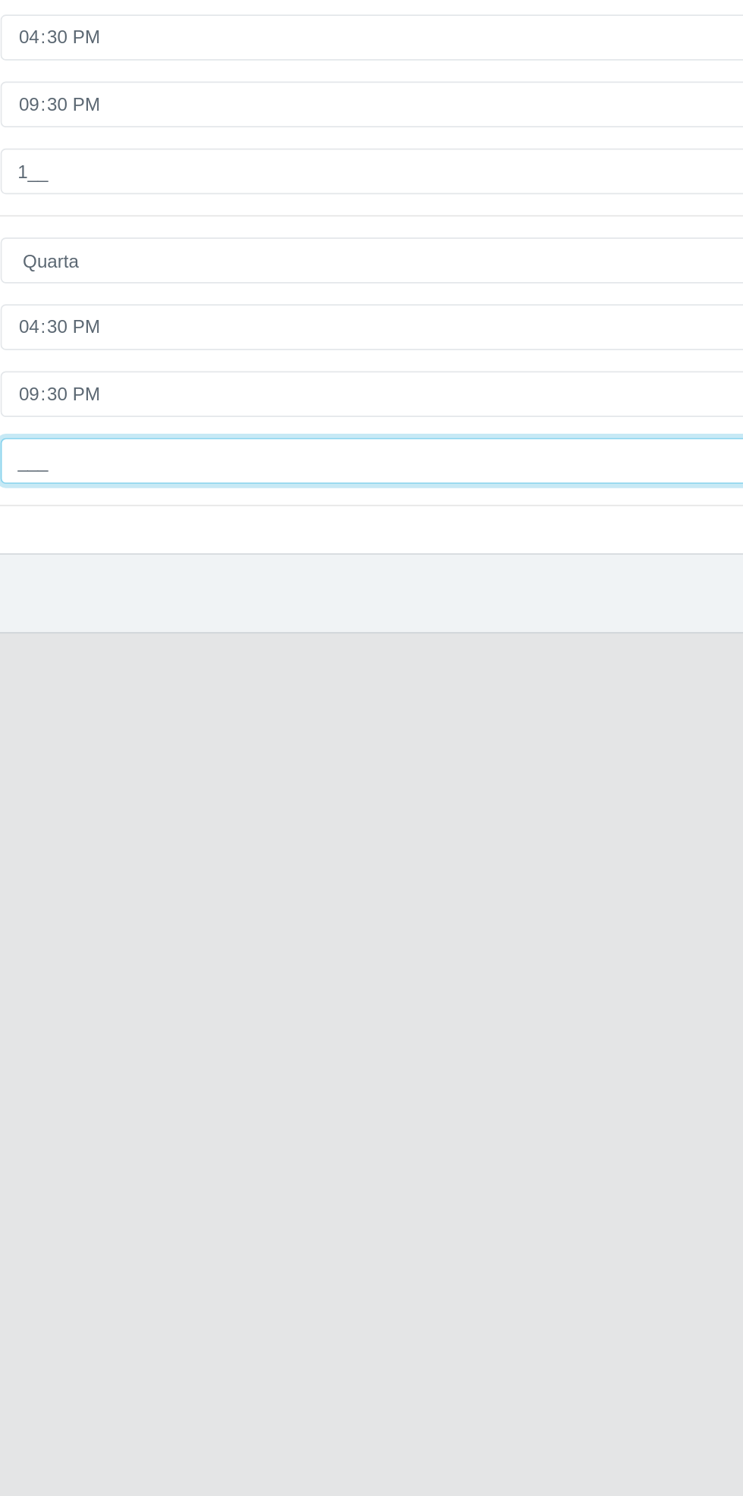
type input "1__"
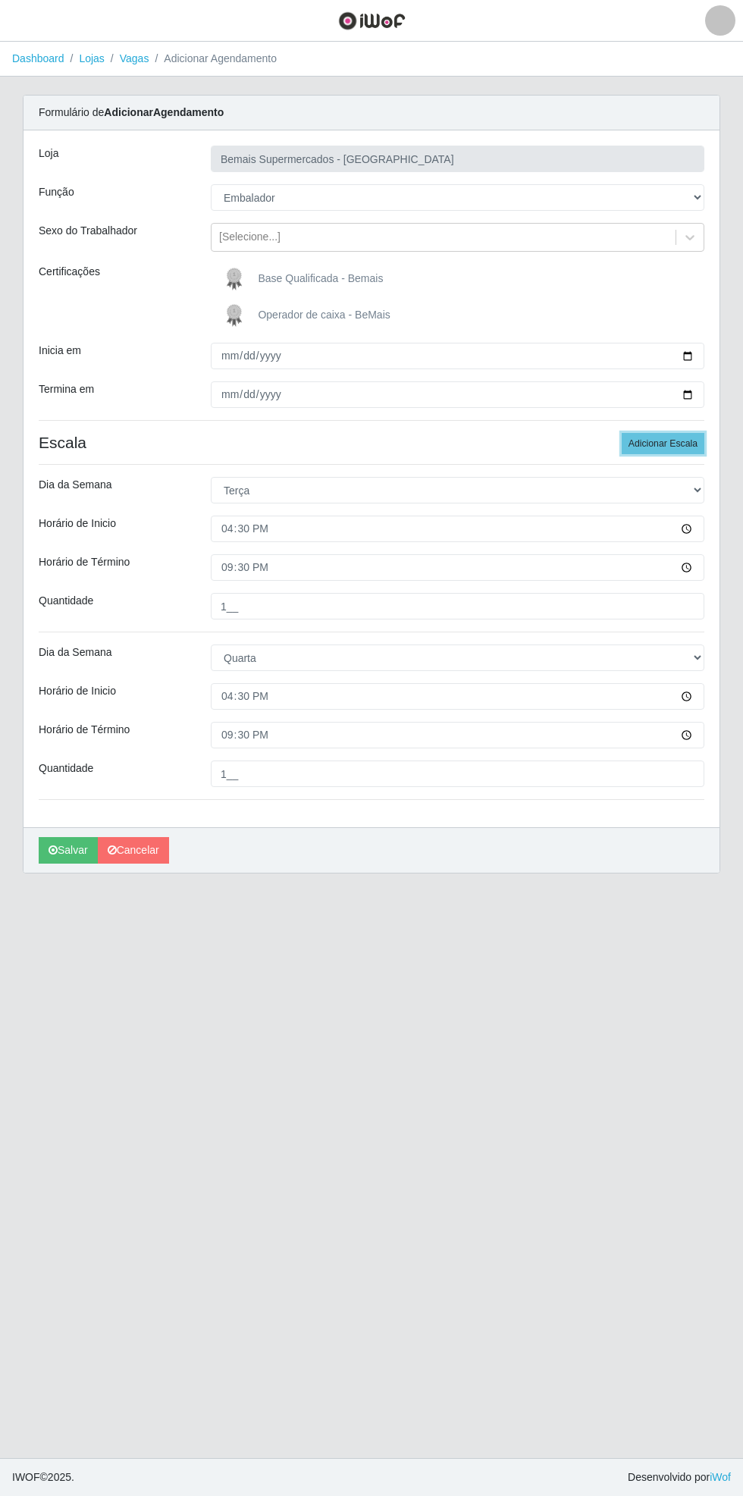
click at [671, 449] on button "Adicionar Escala" at bounding box center [663, 443] width 83 height 21
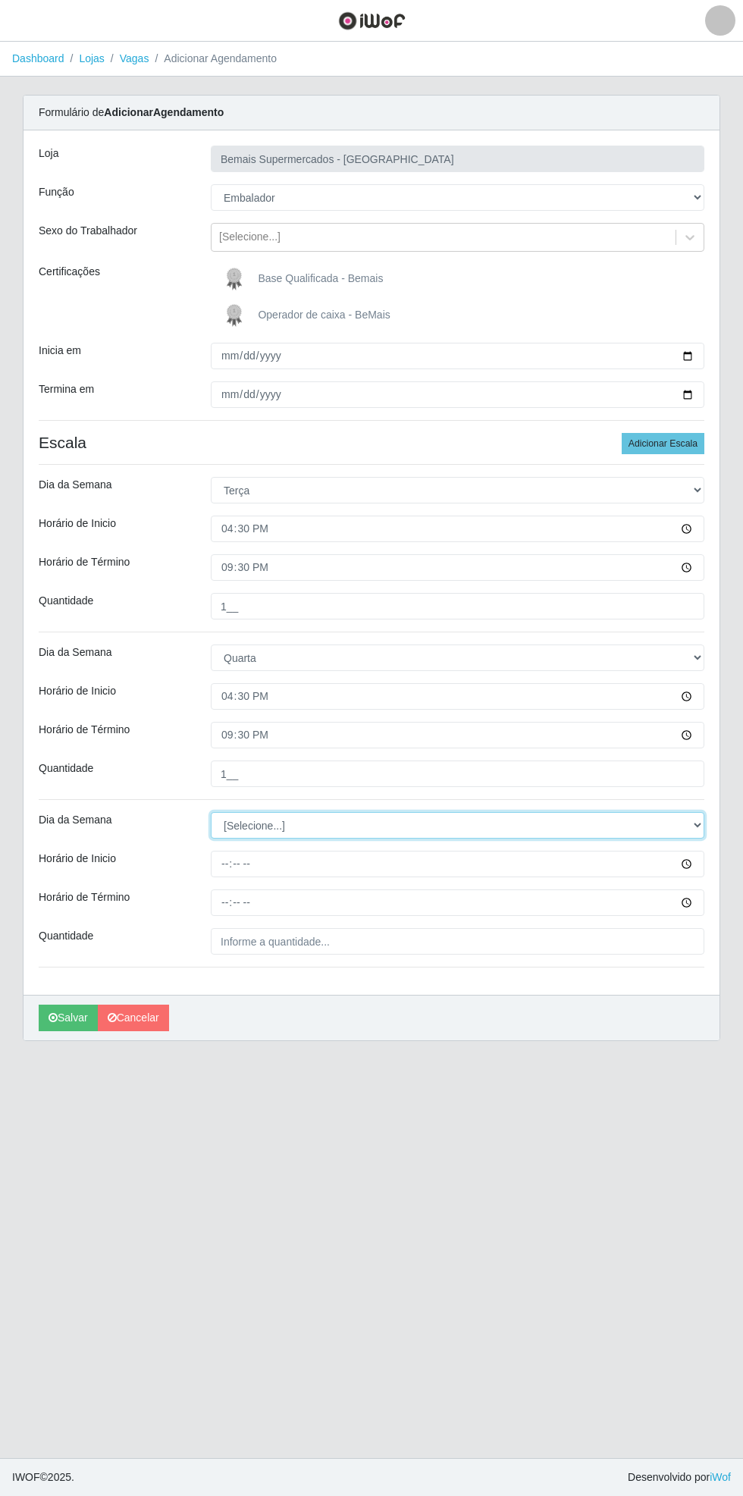
click at [689, 824] on select "[Selecione...] Segunda Terça Quarta Quinta Sexta Sábado Domingo" at bounding box center [458, 825] width 494 height 27
select select "4"
click at [211, 812] on select "[Selecione...] Segunda Terça Quarta Quinta Sexta Sábado Domingo" at bounding box center [458, 825] width 494 height 27
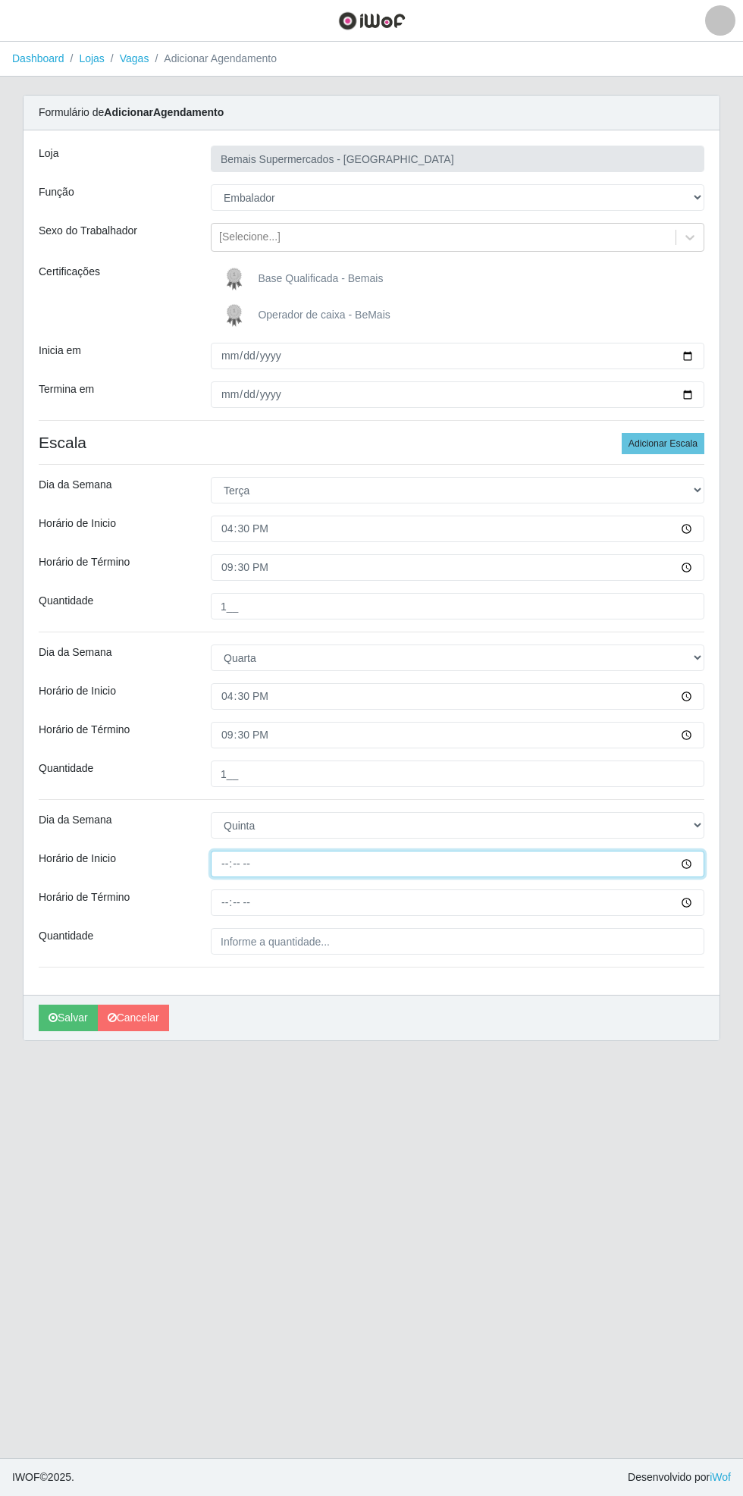
click at [688, 870] on input "Horário de Inicio" at bounding box center [458, 864] width 494 height 27
type input "16:30"
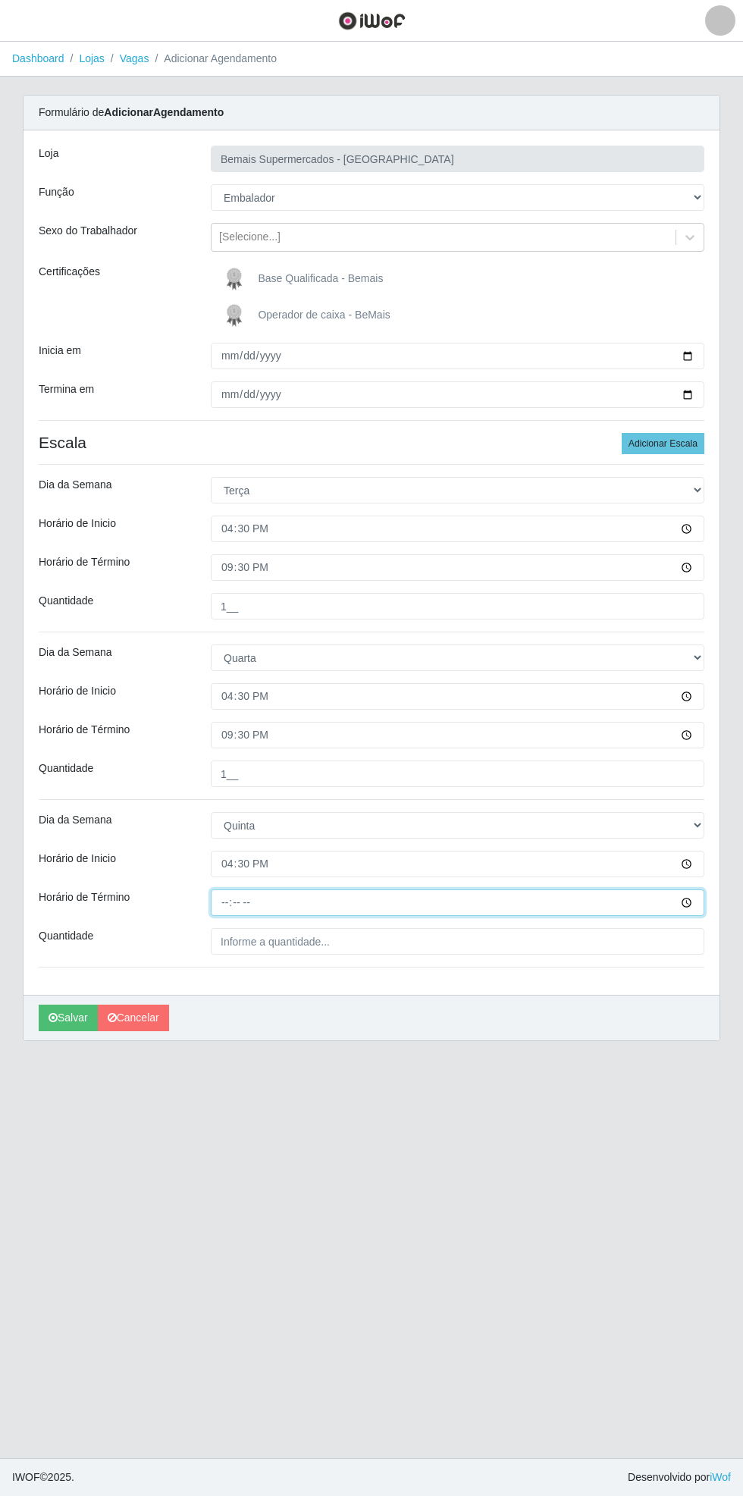
click at [696, 906] on input "Horário de Término" at bounding box center [458, 903] width 494 height 27
type input "21:30"
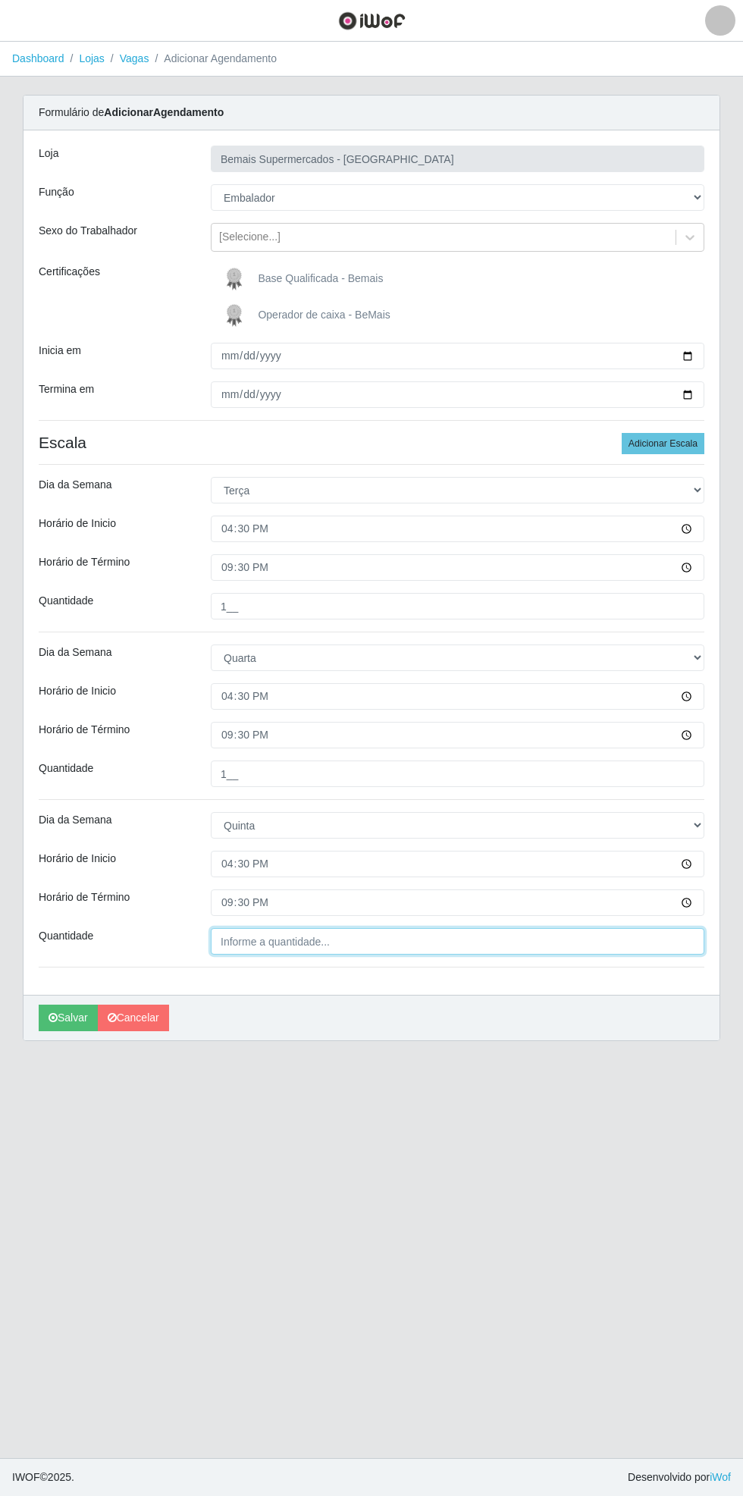
click at [375, 940] on input "Quantidade" at bounding box center [458, 941] width 494 height 27
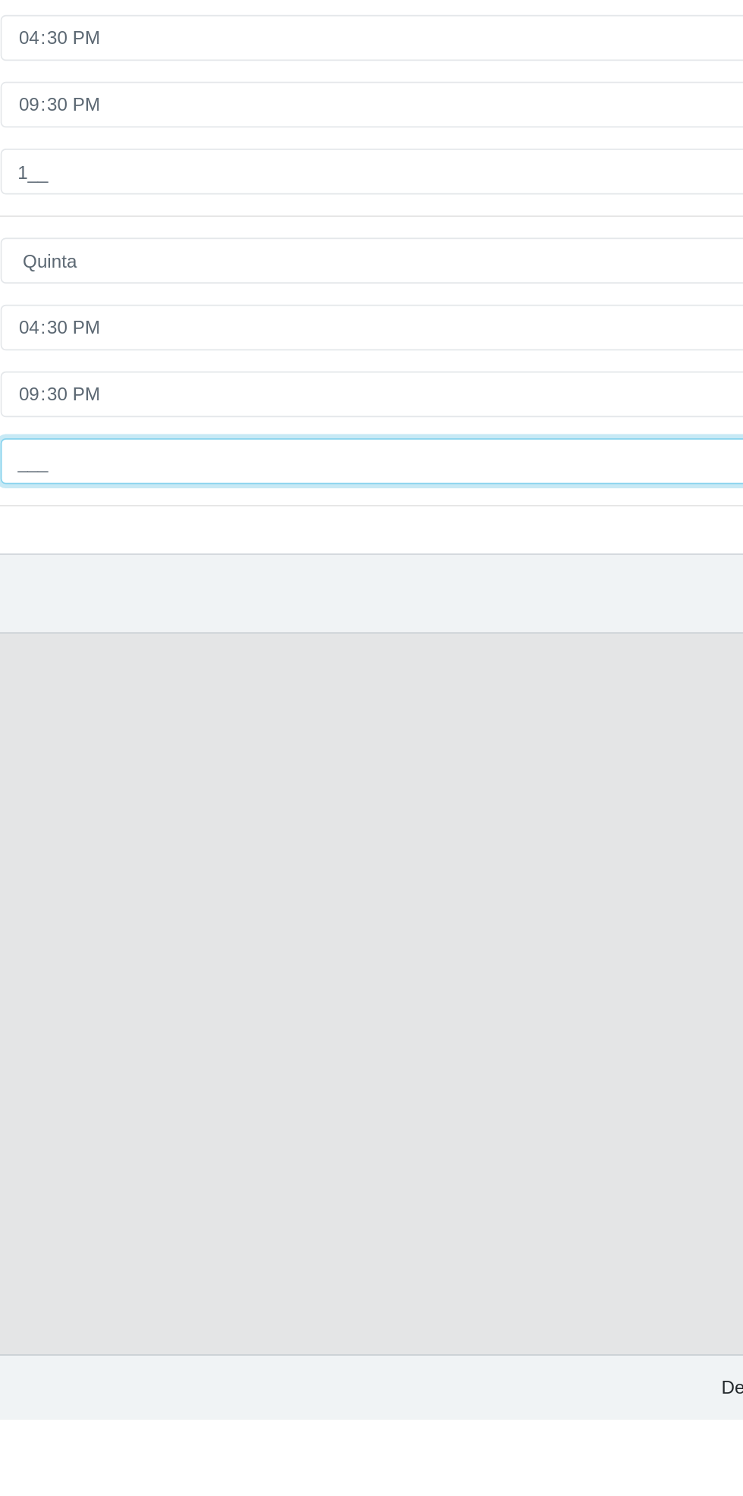
type input "1__"
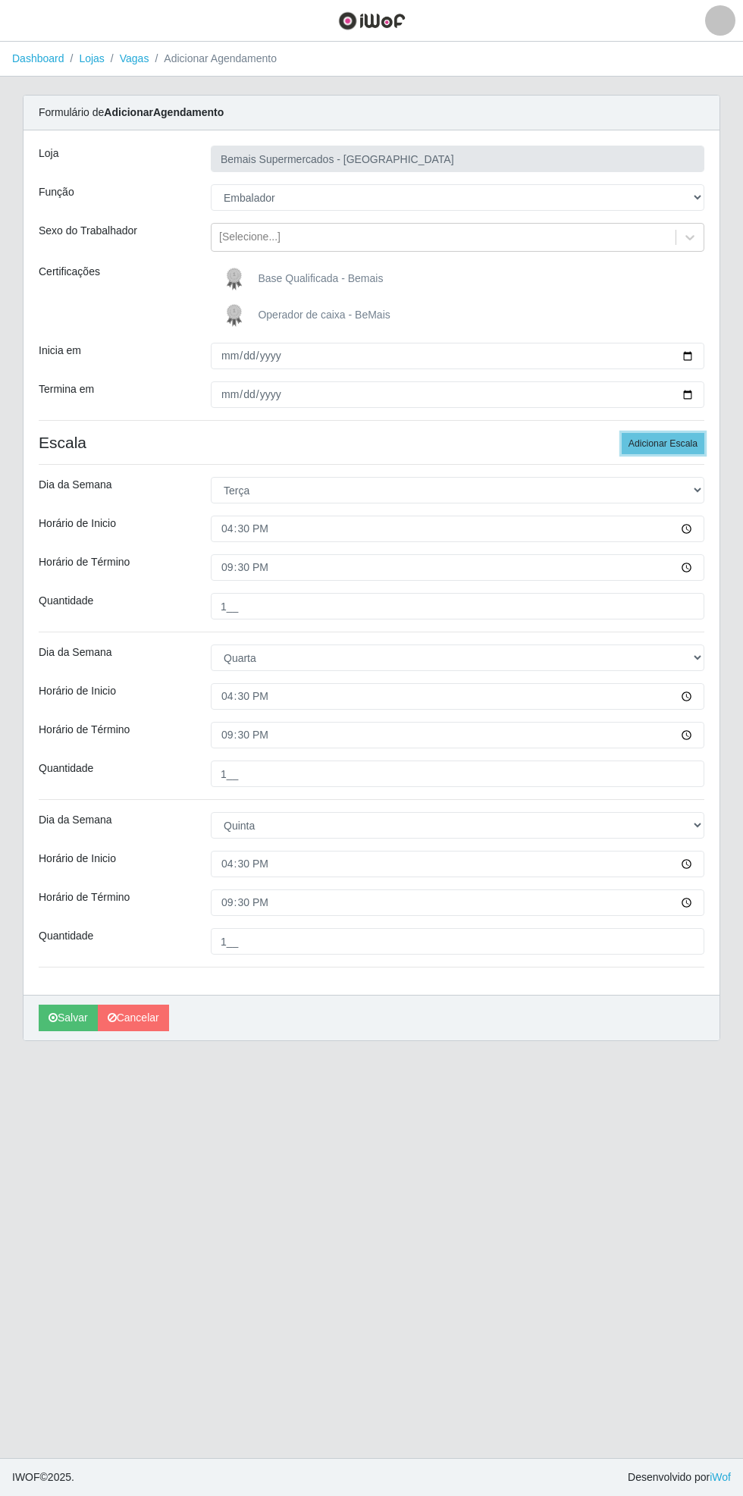
click at [674, 443] on button "Adicionar Escala" at bounding box center [663, 443] width 83 height 21
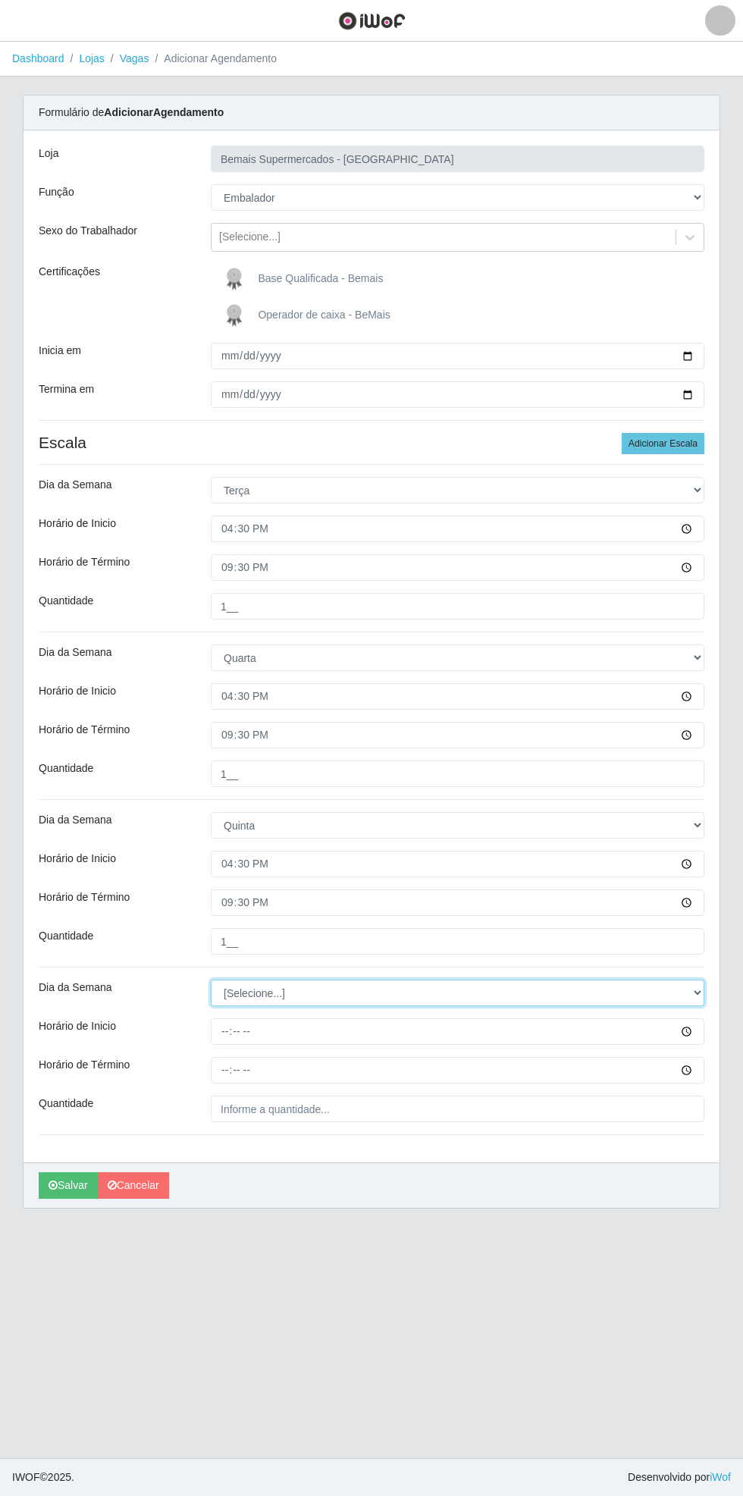
click at [697, 995] on select "[Selecione...] Segunda Terça Quarta Quinta Sexta Sábado Domingo" at bounding box center [458, 993] width 494 height 27
select select "5"
click at [211, 980] on select "[Selecione...] Segunda Terça Quarta Quinta Sexta Sábado Domingo" at bounding box center [458, 993] width 494 height 27
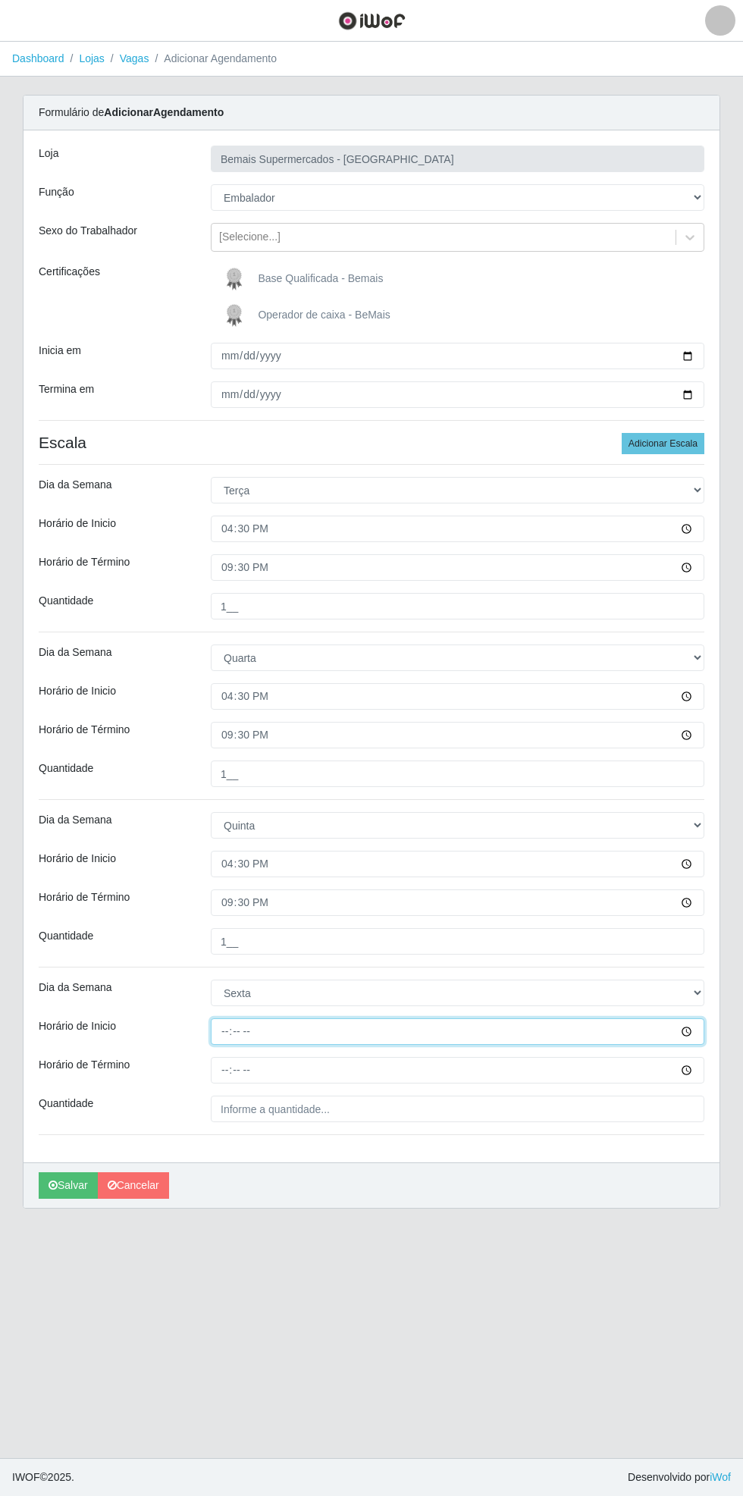
click at [684, 1031] on input "Horário de Inicio" at bounding box center [458, 1032] width 494 height 27
type input "16:30"
click at [691, 1073] on input "Horário de Término" at bounding box center [458, 1070] width 494 height 27
type input "21:30"
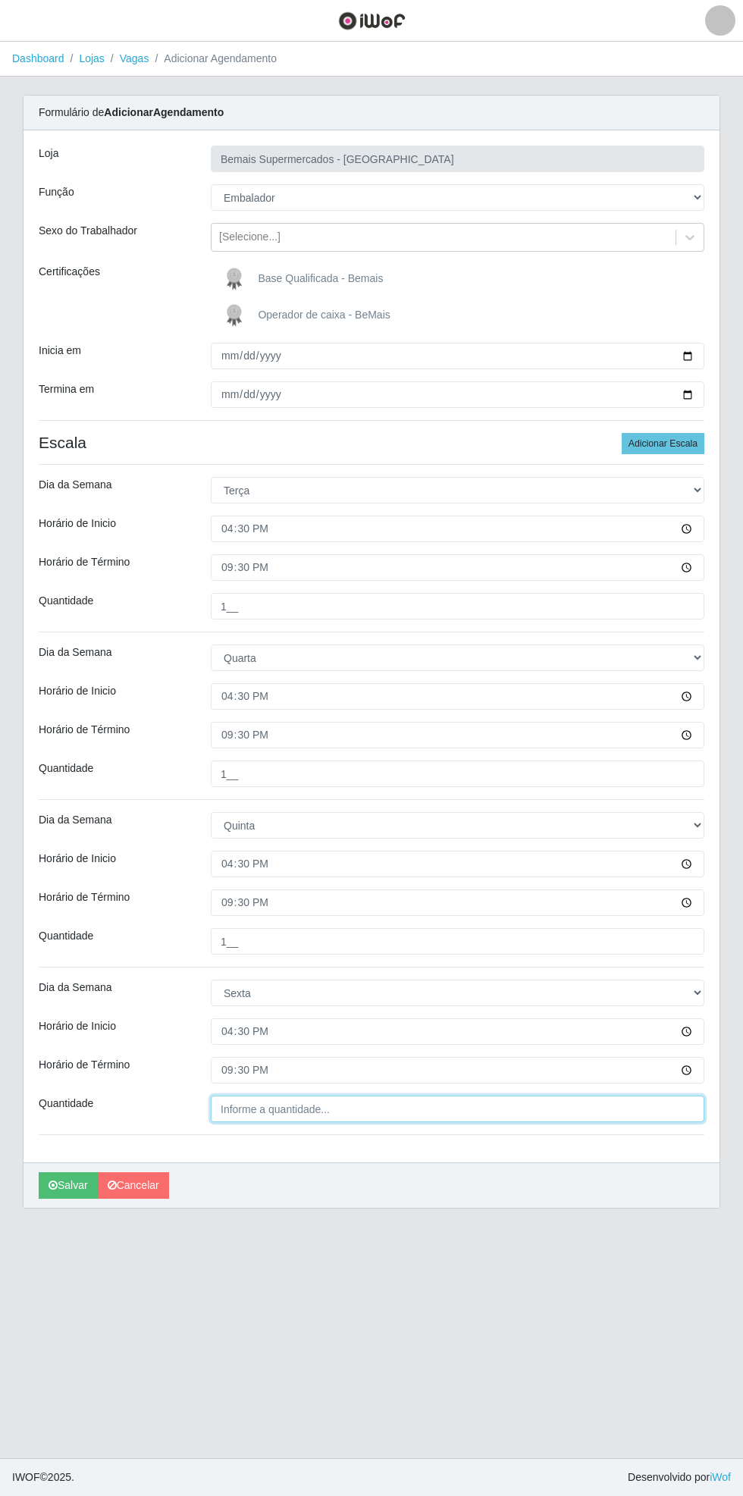
click at [332, 1108] on input "Quantidade" at bounding box center [458, 1109] width 494 height 27
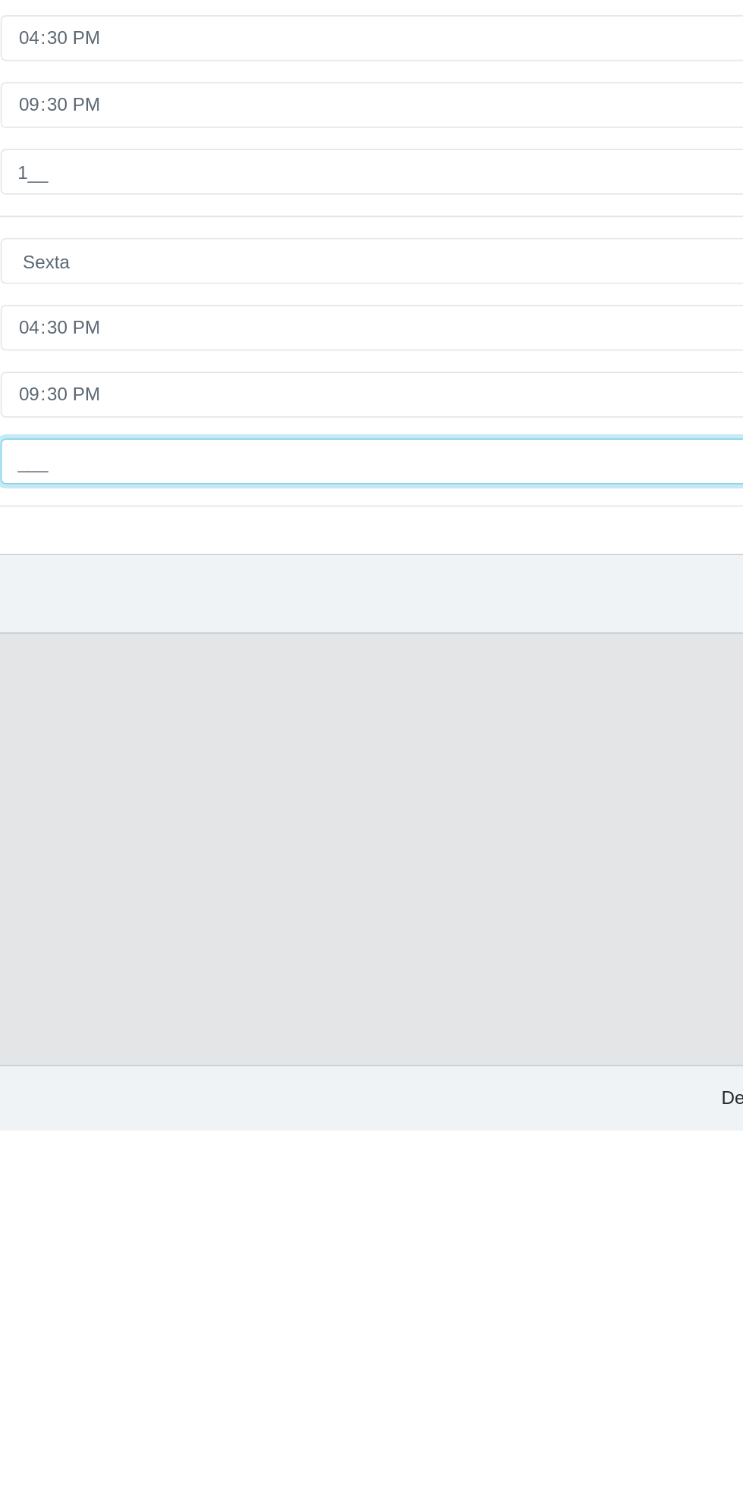
type input "1__"
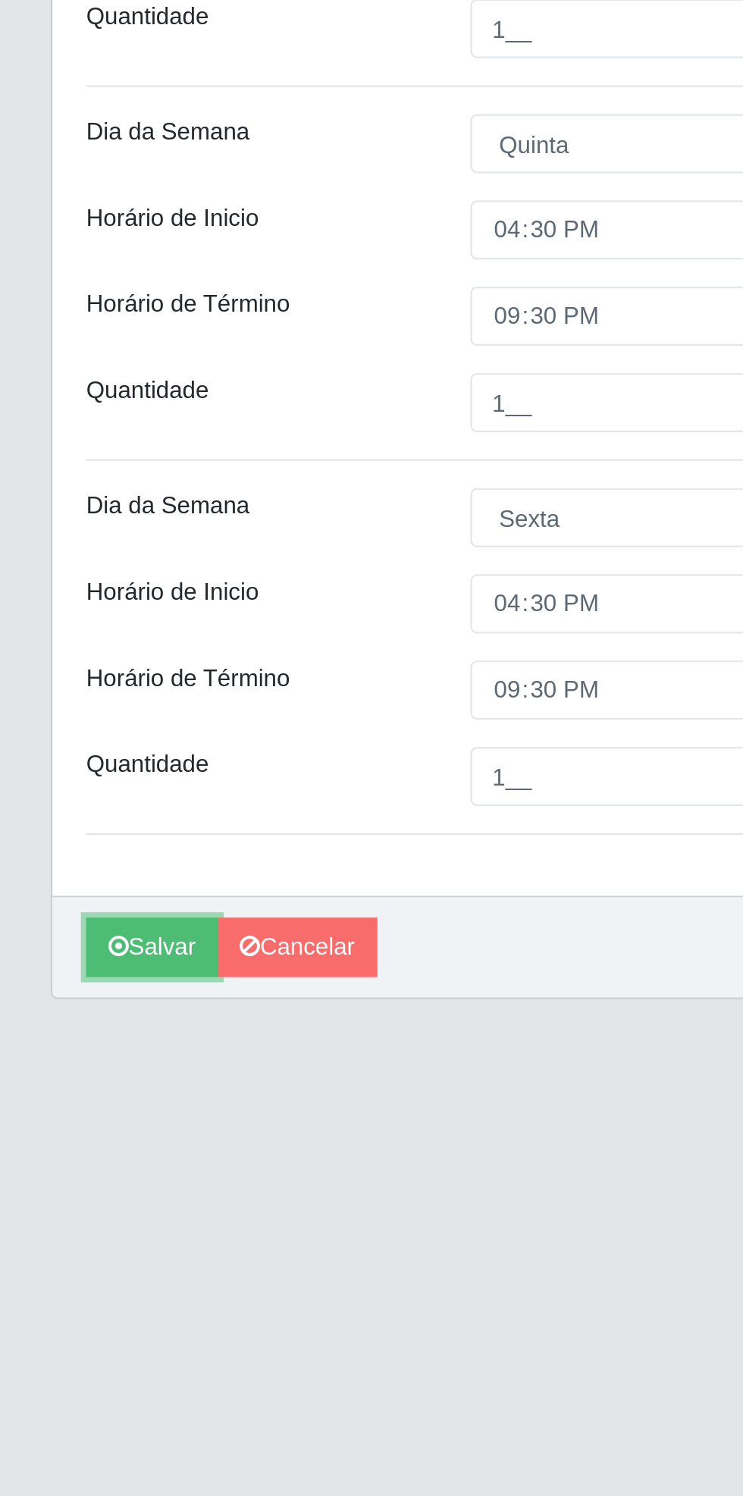
click at [67, 1191] on button "Salvar" at bounding box center [68, 1186] width 59 height 27
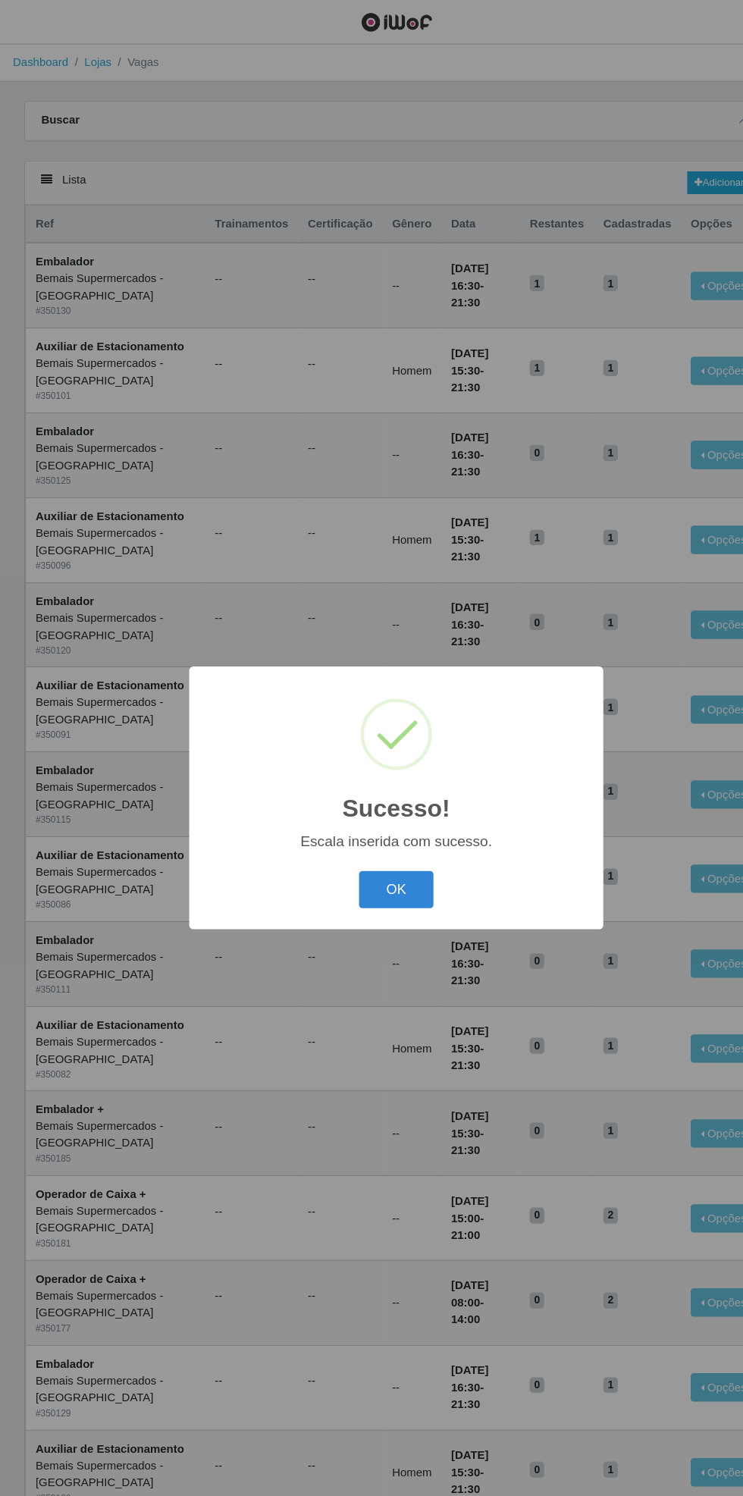
click at [382, 833] on button "OK" at bounding box center [372, 835] width 71 height 36
